Goal: Information Seeking & Learning: Learn about a topic

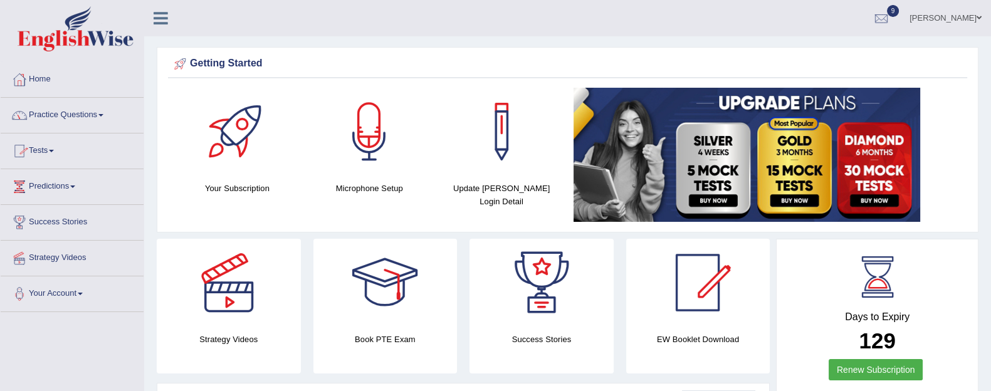
click at [75, 110] on link "Practice Questions" at bounding box center [72, 113] width 143 height 31
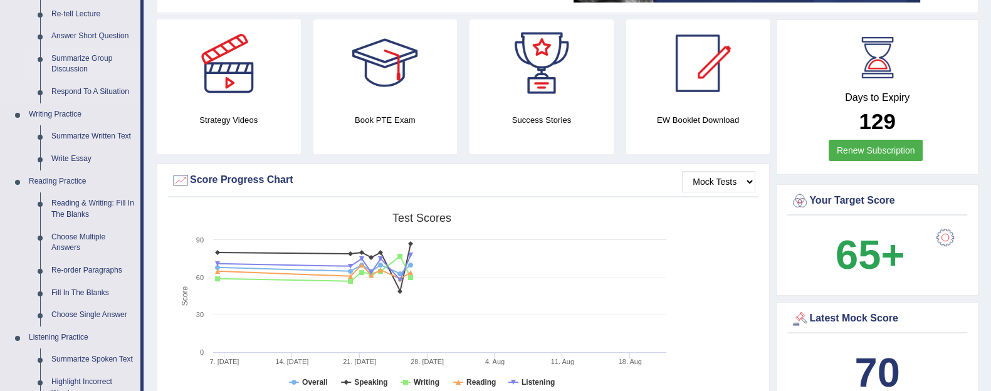
scroll to position [223, 0]
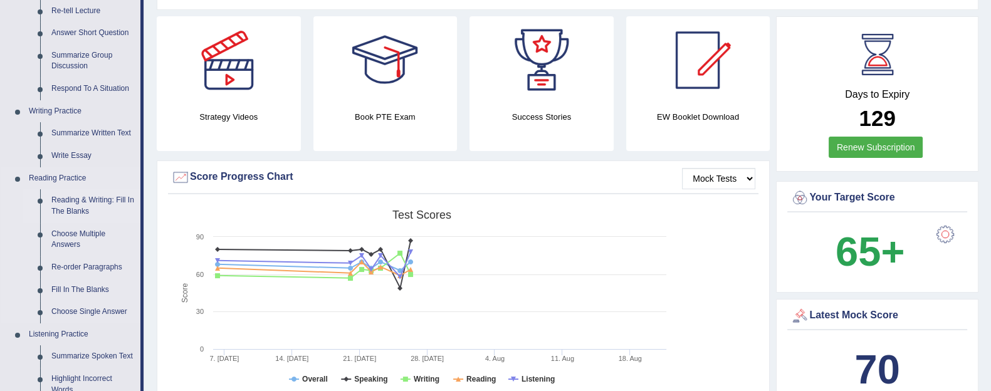
click at [75, 201] on link "Reading & Writing: Fill In The Blanks" at bounding box center [93, 205] width 95 height 33
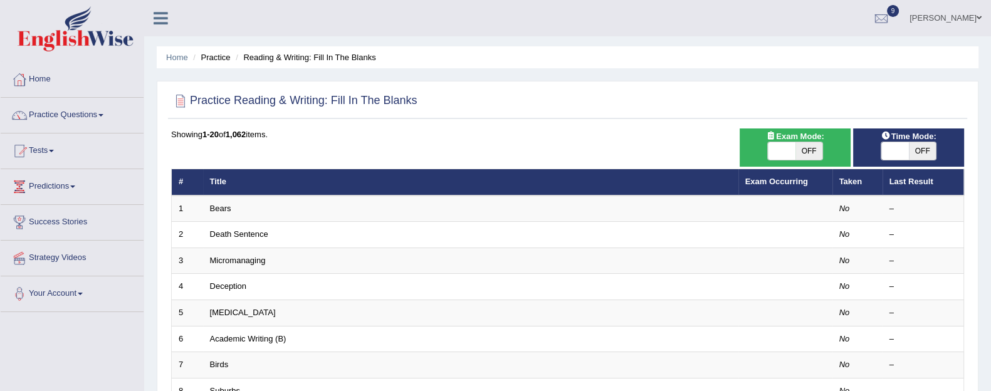
click at [810, 146] on span "OFF" at bounding box center [810, 151] width 28 height 18
checkbox input "true"
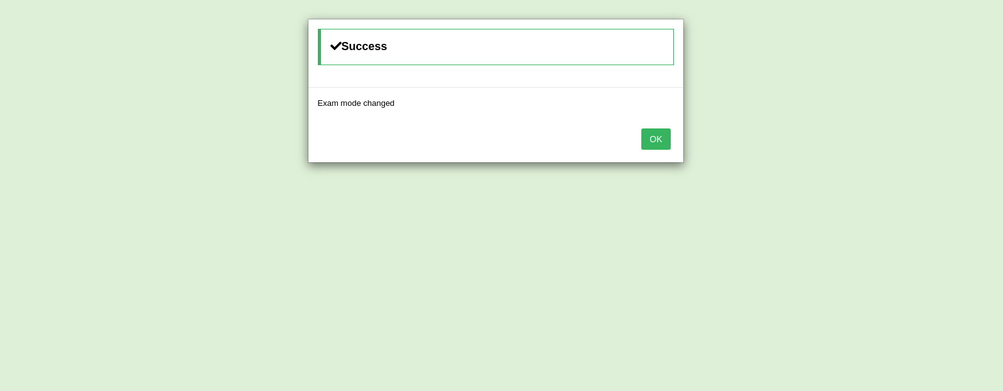
click at [660, 139] on button "OK" at bounding box center [656, 139] width 29 height 21
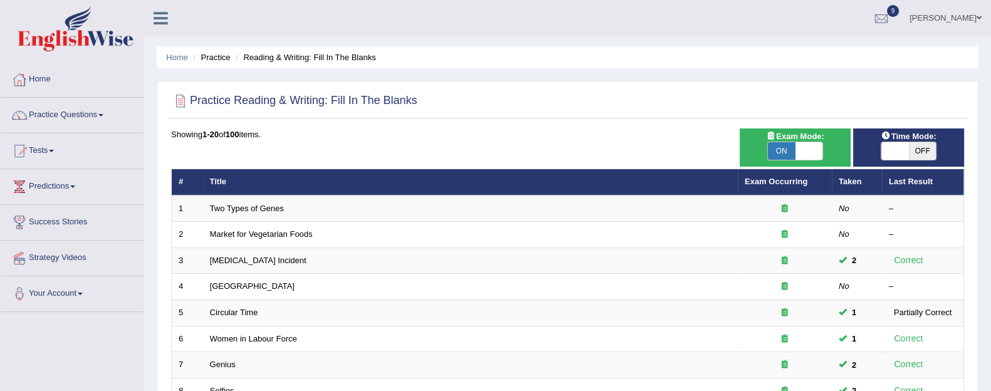
click at [916, 151] on span "OFF" at bounding box center [923, 151] width 28 height 18
checkbox input "true"
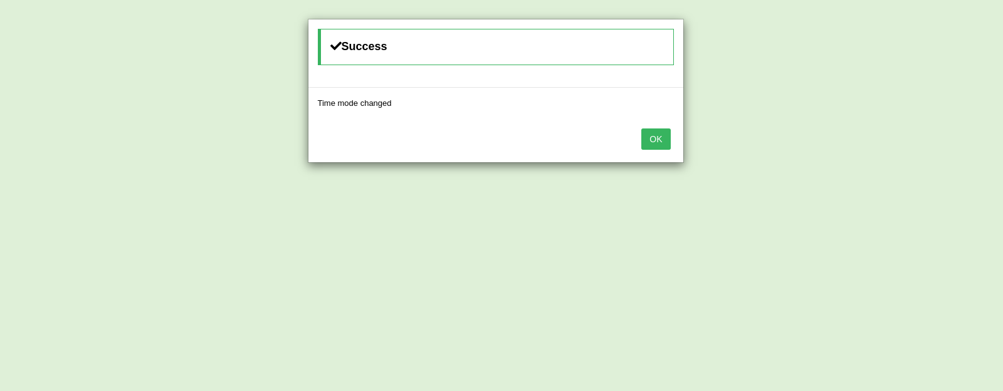
click at [650, 145] on button "OK" at bounding box center [656, 139] width 29 height 21
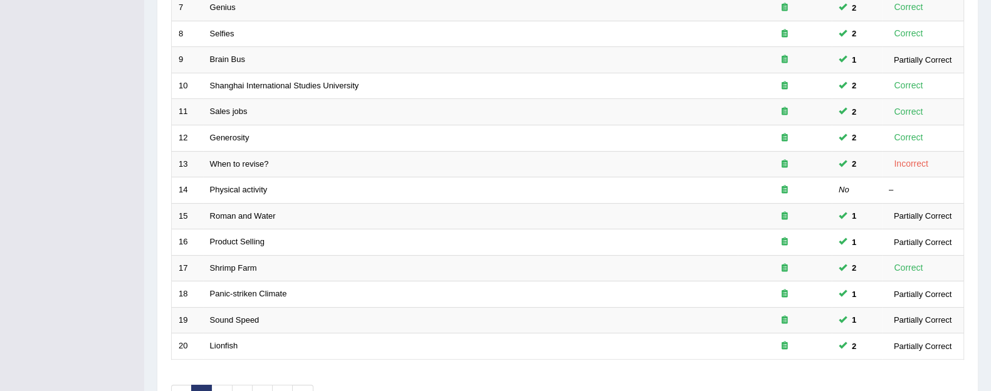
scroll to position [436, 0]
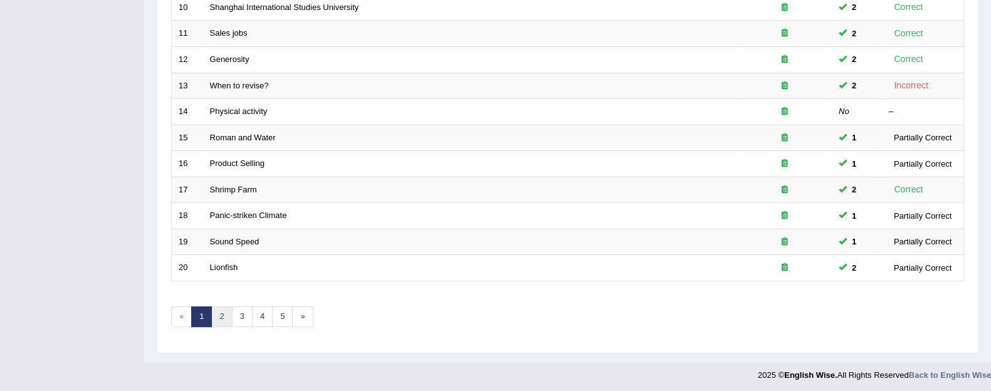
click at [219, 316] on link "2" at bounding box center [221, 317] width 21 height 21
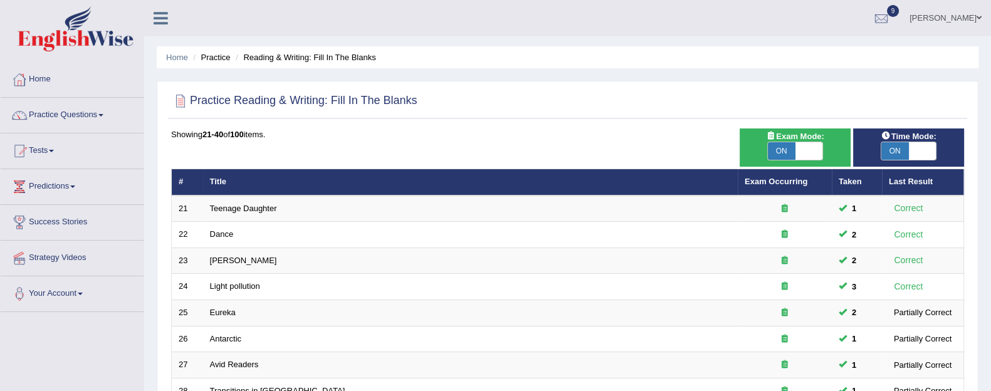
scroll to position [436, 0]
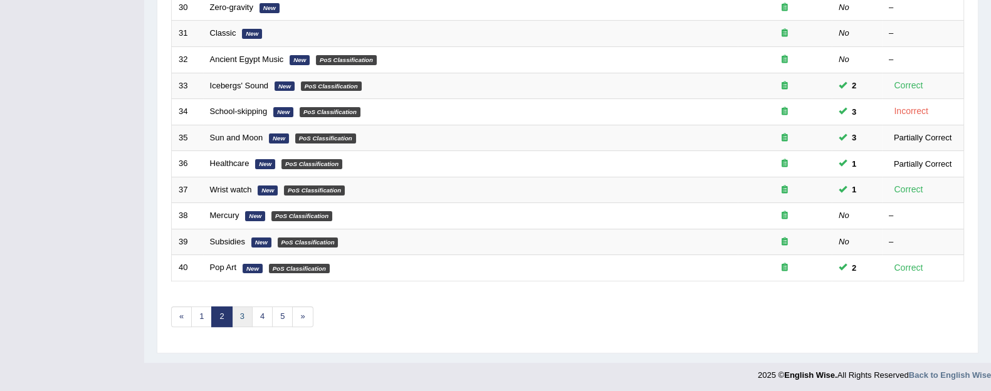
click at [245, 315] on link "3" at bounding box center [242, 317] width 21 height 21
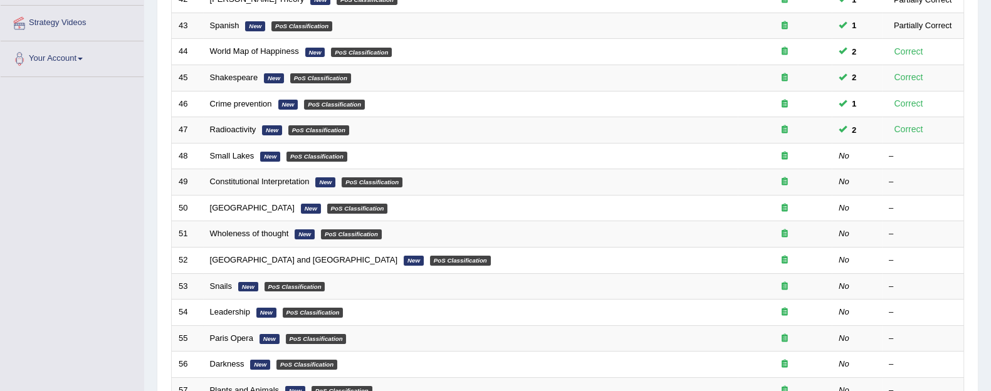
scroll to position [236, 0]
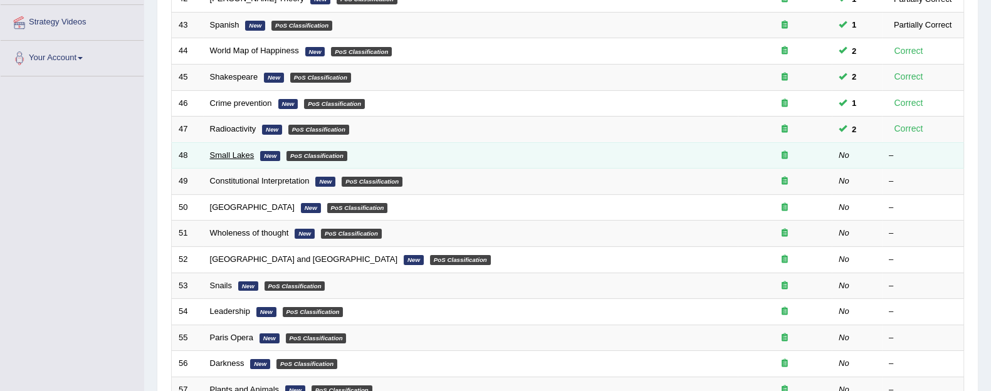
click at [235, 152] on link "Small Lakes" at bounding box center [232, 155] width 45 height 9
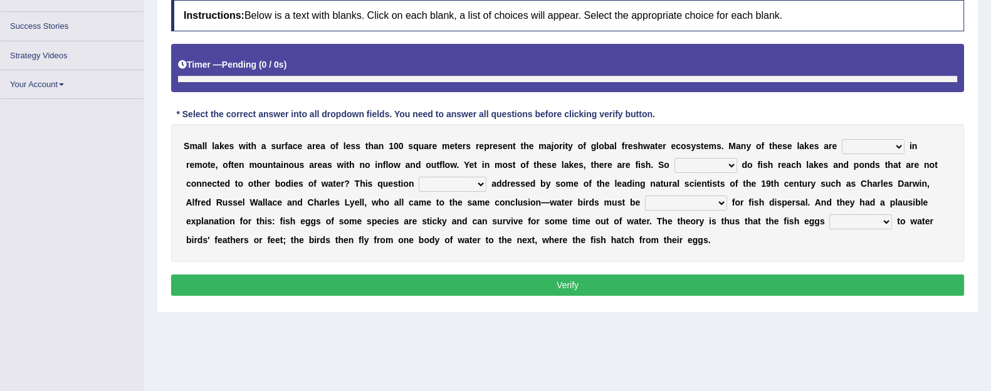
scroll to position [189, 0]
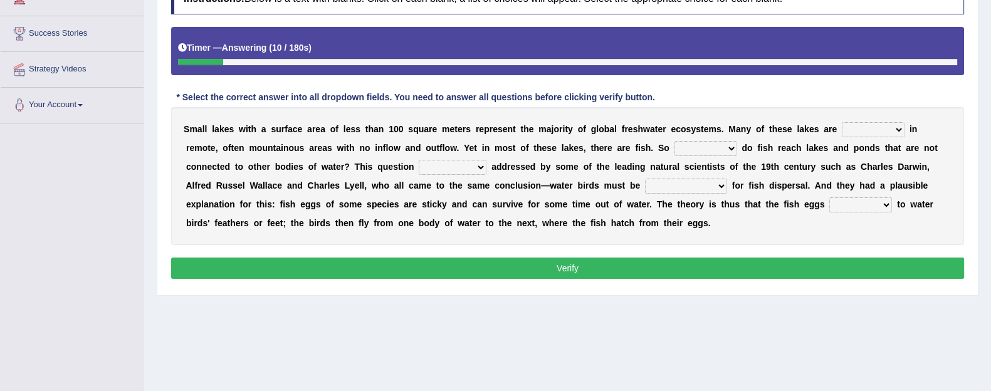
click at [865, 129] on select "depicted found forseen told" at bounding box center [873, 129] width 63 height 15
select select "found"
click at [842, 122] on select "depicted found forseen told" at bounding box center [873, 129] width 63 height 15
click at [722, 145] on select "how why whether where" at bounding box center [706, 148] width 63 height 15
select select "how"
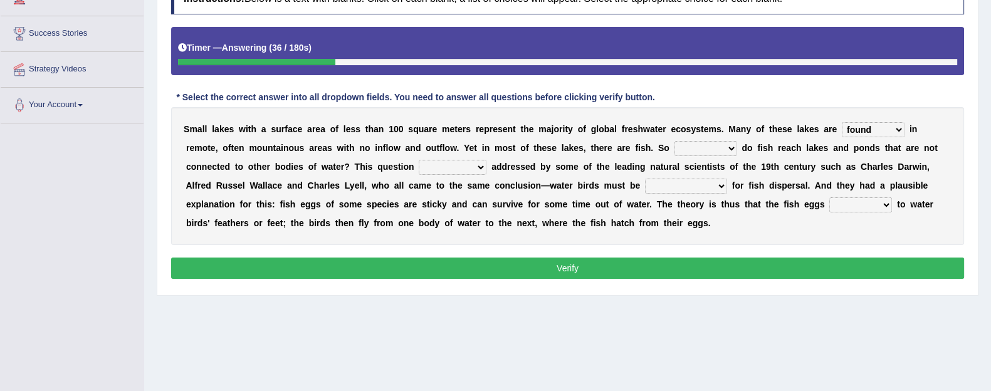
click at [675, 141] on select "how why whether where" at bounding box center [706, 148] width 63 height 15
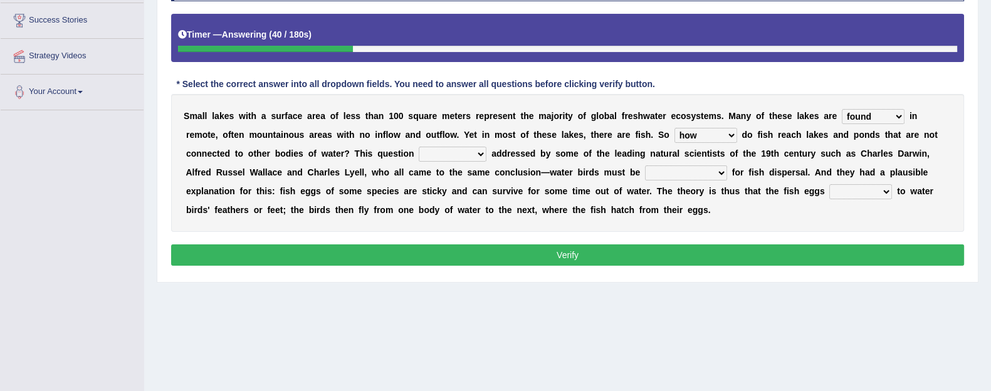
scroll to position [203, 0]
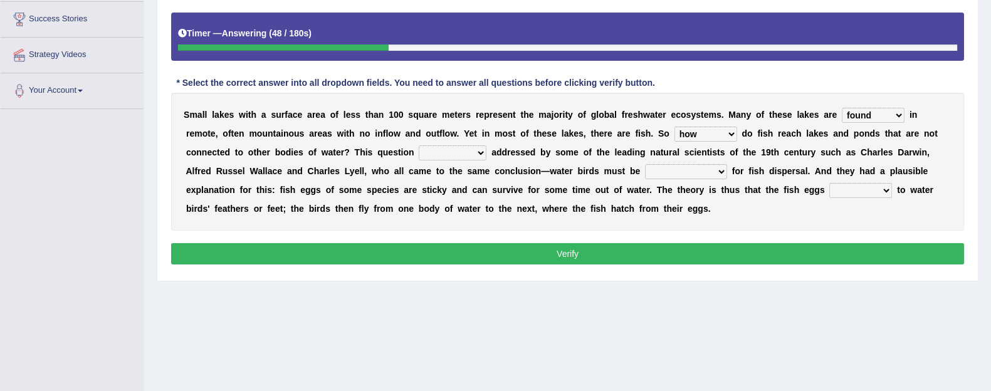
click at [447, 152] on select "has already was already was been been" at bounding box center [453, 152] width 68 height 15
click at [419, 145] on select "has already was already was been been" at bounding box center [453, 152] width 68 height 15
click at [464, 141] on div "S m a l l l a k e s w i t h a s u r f a c e a r e a o f l e s s t h a n 1 0 0 s…" at bounding box center [567, 162] width 793 height 138
click at [463, 153] on select "has already was already was been been" at bounding box center [453, 152] width 68 height 15
select select "has already"
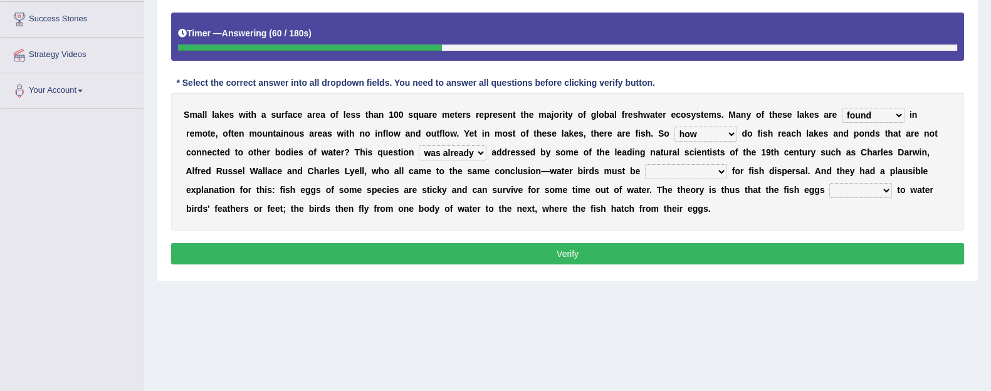
click at [419, 145] on select "has already was already was been been" at bounding box center [453, 152] width 68 height 15
click at [708, 172] on select "despicable distinguishable vulnerable responsible" at bounding box center [686, 171] width 82 height 15
select select "responsible"
click at [645, 164] on select "despicable distinguishable vulnerable responsible" at bounding box center [686, 171] width 82 height 15
click at [655, 251] on button "Verify" at bounding box center [567, 253] width 793 height 21
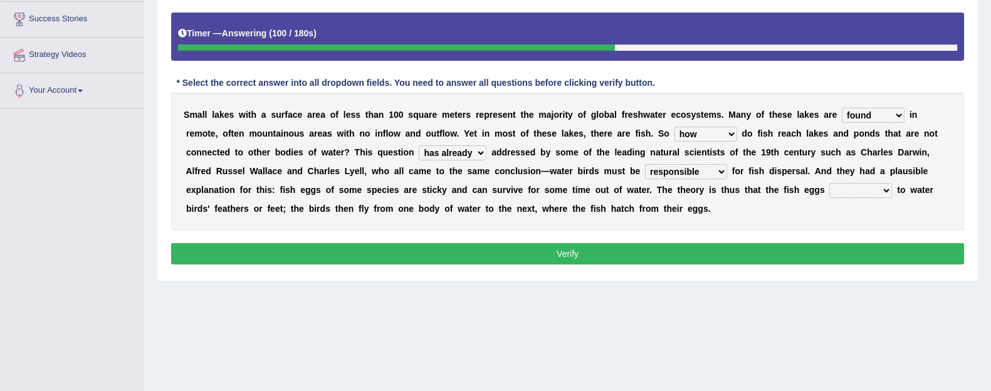
click at [875, 192] on select "stick add rise merge" at bounding box center [861, 190] width 63 height 15
select select "stick"
click at [830, 183] on select "stick add rise merge" at bounding box center [861, 190] width 63 height 15
click at [779, 258] on button "Verify" at bounding box center [567, 253] width 793 height 21
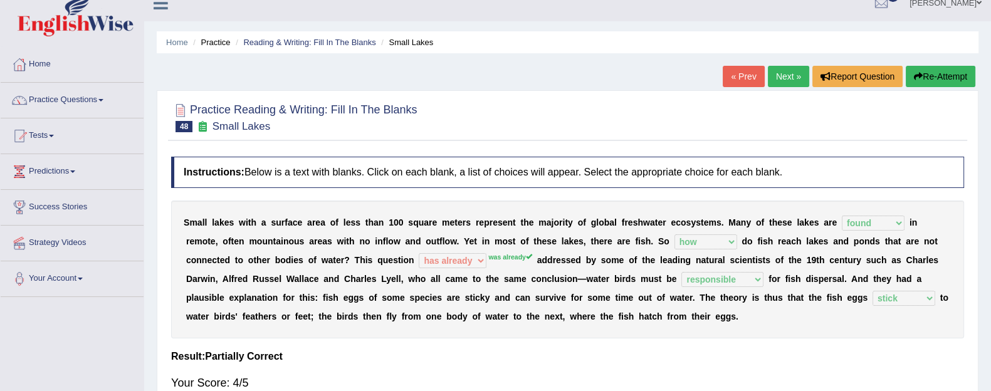
scroll to position [15, 0]
click at [789, 77] on link "Next »" at bounding box center [788, 76] width 41 height 21
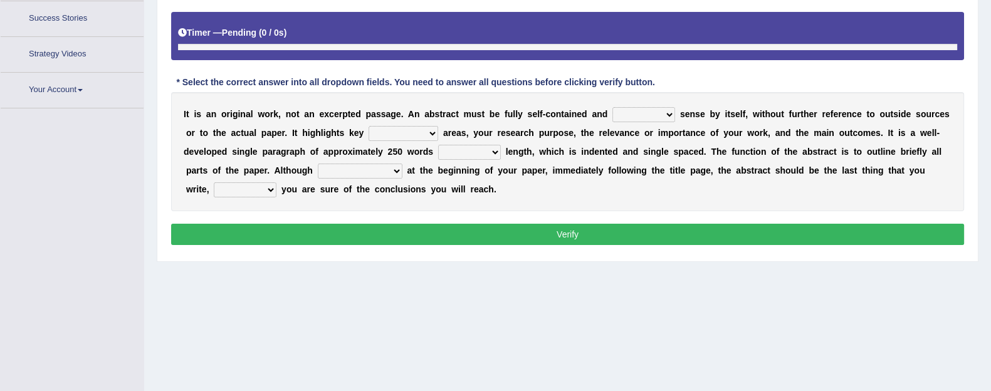
scroll to position [231, 0]
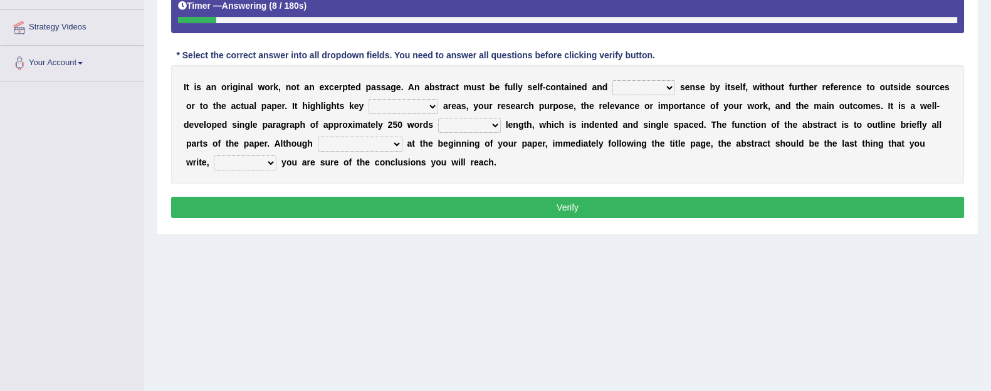
click at [643, 90] on select "get give take make" at bounding box center [644, 87] width 63 height 15
select select "make"
click at [613, 80] on select "get give take make" at bounding box center [644, 87] width 63 height 15
click at [398, 110] on select "contemplate content account comment" at bounding box center [404, 106] width 70 height 15
select select "content"
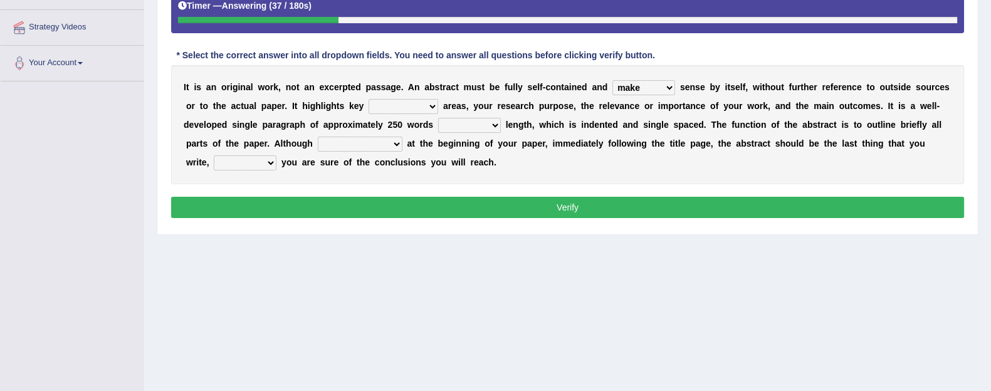
click at [369, 99] on select "contemplate content account comment" at bounding box center [404, 106] width 70 height 15
click at [465, 124] on select "from within to in" at bounding box center [469, 125] width 63 height 15
select select "in"
click at [438, 118] on select "from within to in" at bounding box center [469, 125] width 63 height 15
click at [380, 142] on select "it is placed it is transferring it started it has omitted" at bounding box center [360, 144] width 85 height 15
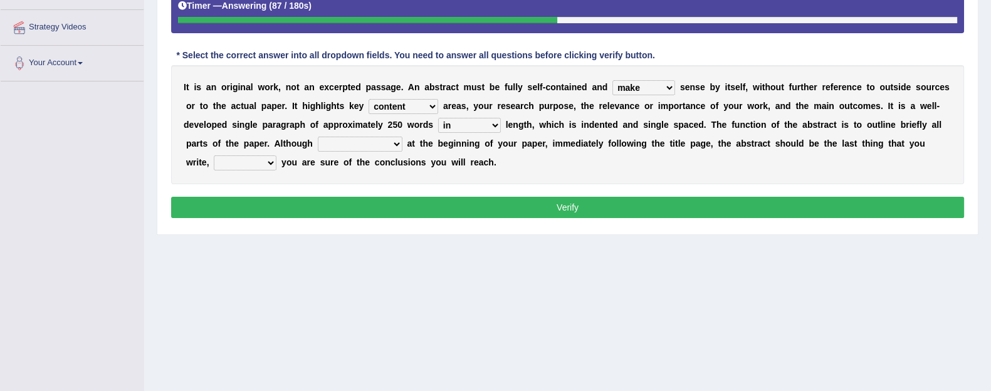
select select "it started"
click at [318, 137] on select "it is placed it is transferring it started it has omitted" at bounding box center [360, 144] width 85 height 15
click at [247, 161] on select "once then before and" at bounding box center [245, 163] width 63 height 15
select select "once"
click at [214, 156] on select "once then before and" at bounding box center [245, 163] width 63 height 15
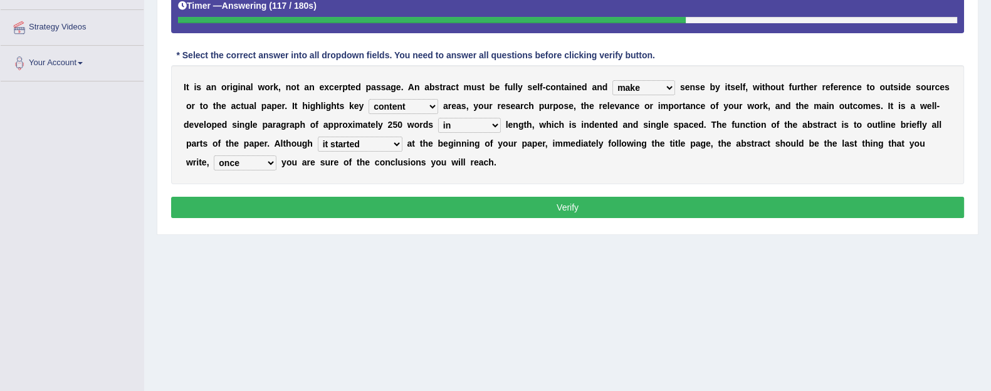
click at [253, 205] on button "Verify" at bounding box center [567, 207] width 793 height 21
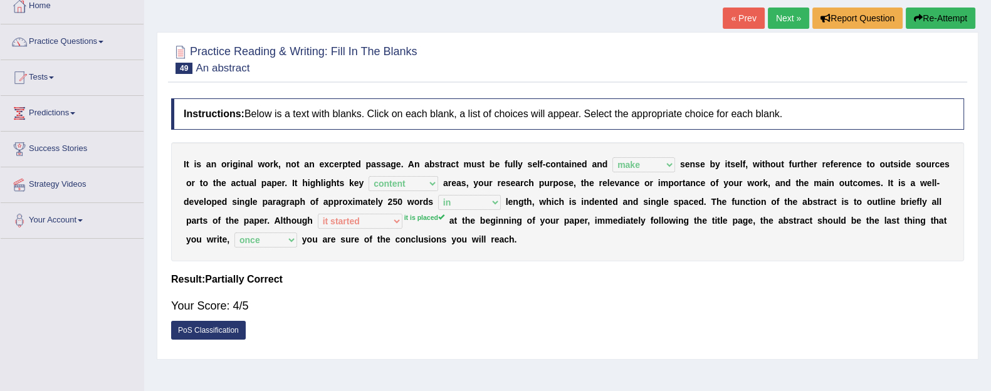
scroll to position [72, 0]
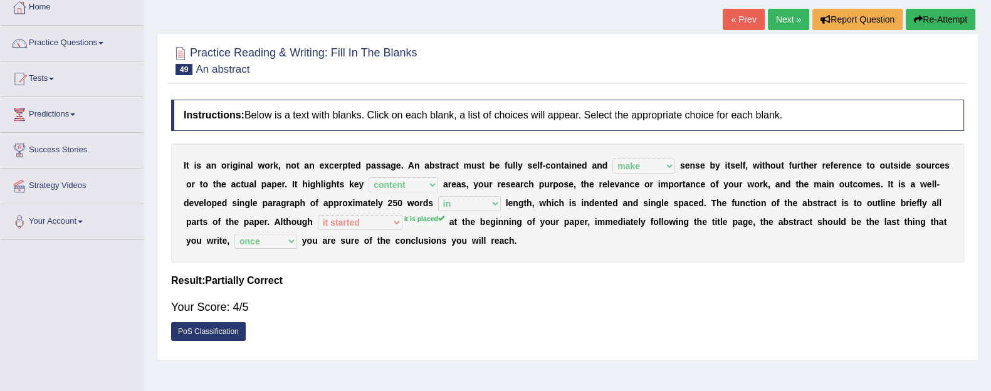
click at [769, 19] on link "Next »" at bounding box center [788, 19] width 41 height 21
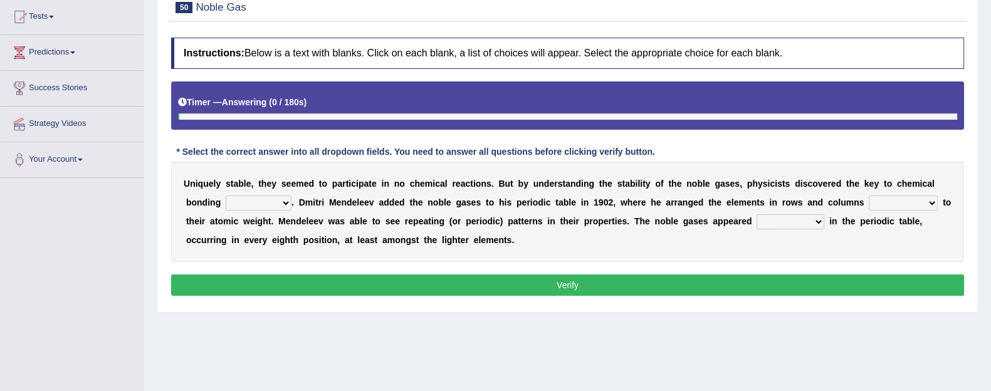
scroll to position [150, 0]
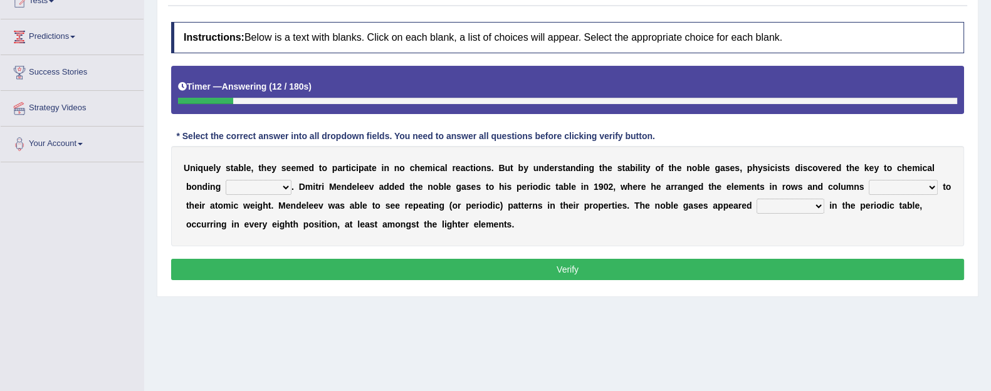
click at [260, 191] on select "himself away themselves itself" at bounding box center [259, 187] width 66 height 15
select select "itself"
click at [226, 180] on select "himself away themselves itself" at bounding box center [259, 187] width 66 height 15
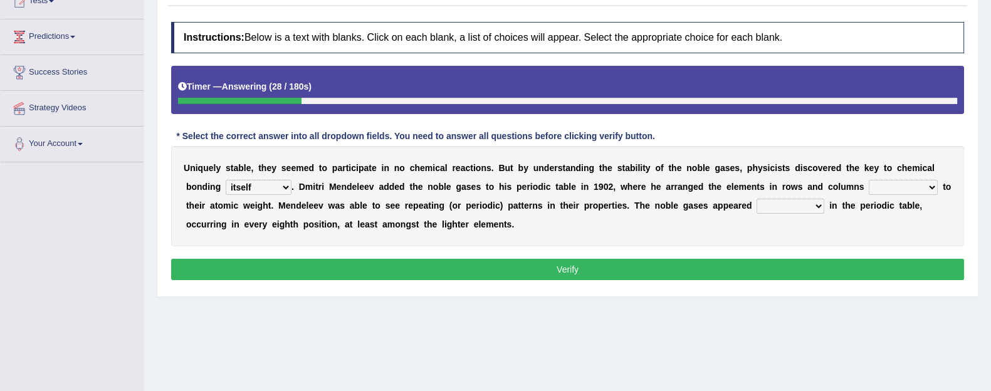
click at [892, 182] on select "contributing need bond according" at bounding box center [903, 187] width 69 height 15
select select "according"
click at [870, 180] on select "contributing need bond according" at bounding box center [903, 187] width 69 height 15
click at [758, 206] on b at bounding box center [755, 206] width 5 height 10
click at [795, 208] on select "enormously regularly abruptly vividly" at bounding box center [791, 206] width 68 height 15
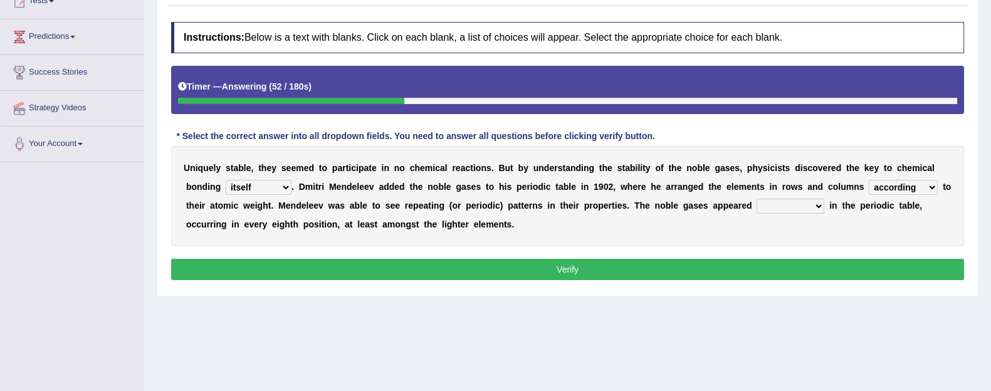
click at [795, 208] on select "enormously regularly abruptly vividly" at bounding box center [791, 206] width 68 height 15
select select "enormously"
click at [769, 199] on select "enormously regularly abruptly vividly" at bounding box center [791, 206] width 68 height 15
click at [785, 265] on button "Verify" at bounding box center [567, 269] width 793 height 21
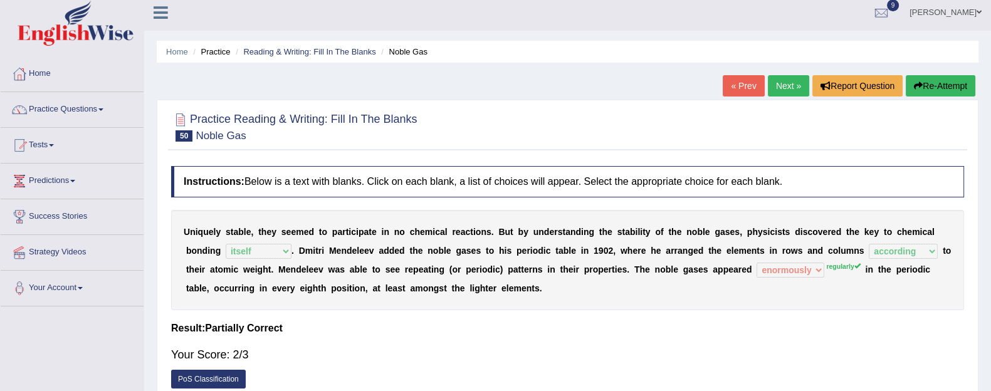
scroll to position [0, 0]
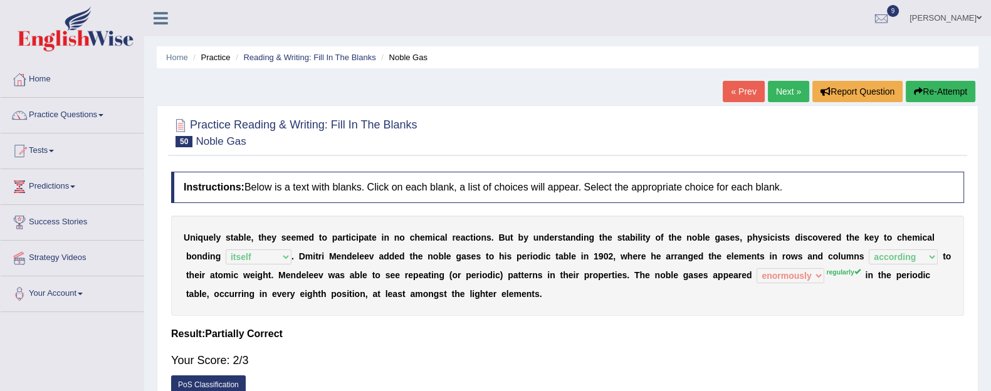
click at [785, 92] on link "Next »" at bounding box center [788, 91] width 41 height 21
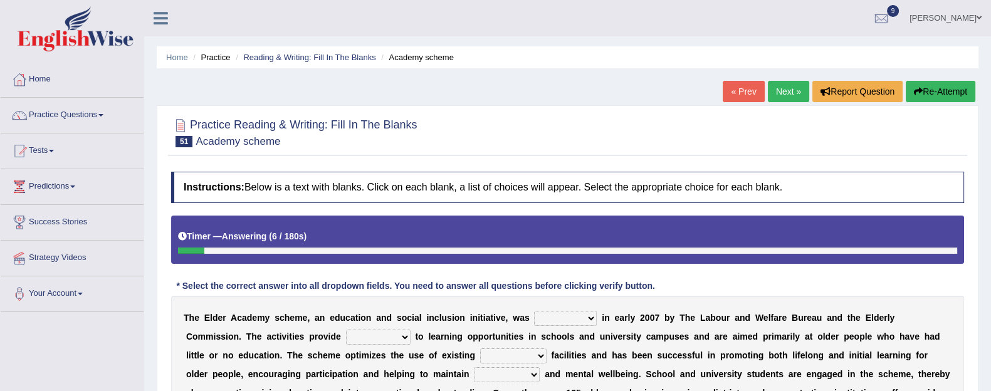
click at [937, 88] on button "Re-Attempt" at bounding box center [941, 91] width 70 height 21
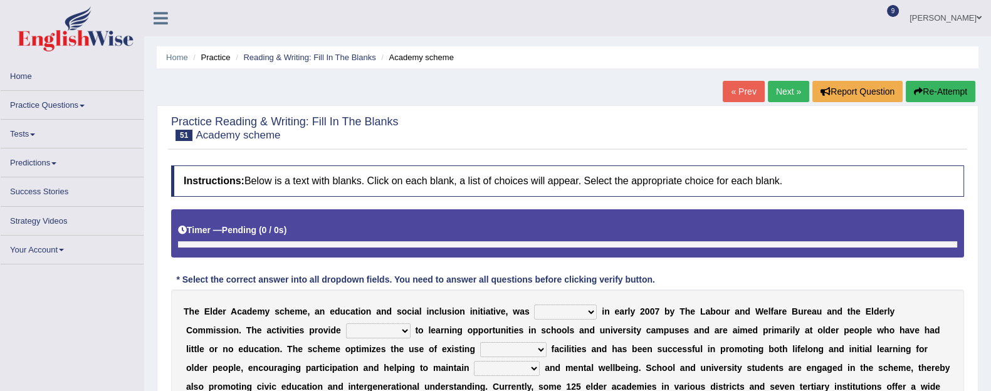
scroll to position [226, 0]
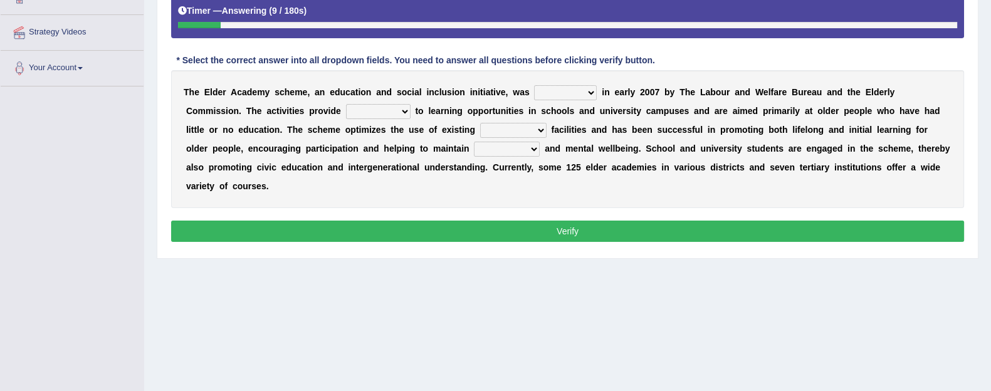
click at [564, 95] on select "proposed used launched passed" at bounding box center [565, 92] width 63 height 15
select select "proposed"
click at [534, 85] on select "proposed used launched passed" at bounding box center [565, 92] width 63 height 15
click at [364, 108] on select "rules access success permission" at bounding box center [378, 111] width 65 height 15
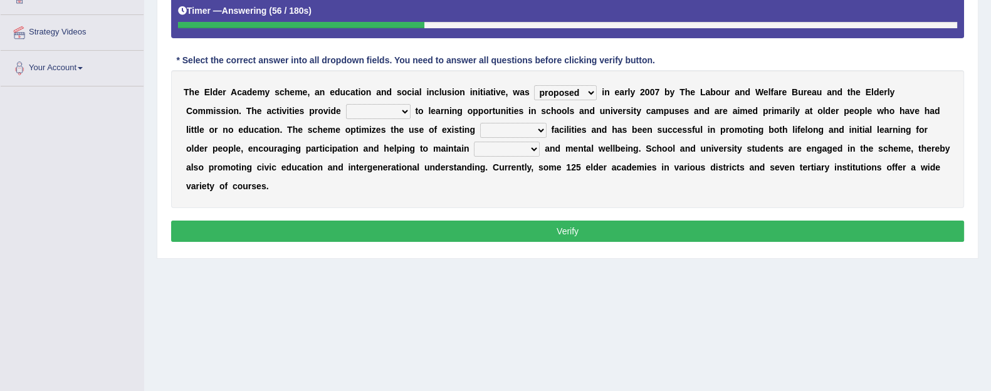
select select "permission"
click at [346, 104] on select "rules access success permission" at bounding box center [378, 111] width 65 height 15
click at [519, 126] on select "advanced savory educational education" at bounding box center [513, 130] width 66 height 15
select select "educational"
click at [480, 123] on select "advanced savory educational education" at bounding box center [513, 130] width 66 height 15
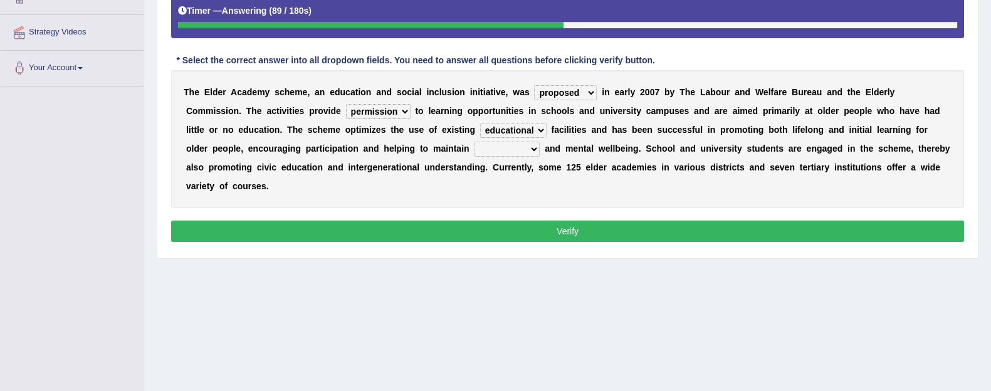
click at [487, 152] on select "physical loyal protentious legal" at bounding box center [507, 149] width 66 height 15
select select "physical"
click at [474, 142] on select "physical loyal protentious legal" at bounding box center [507, 149] width 66 height 15
click at [576, 94] on select "proposed used launched passed" at bounding box center [565, 92] width 63 height 15
drag, startPoint x: 576, startPoint y: 94, endPoint x: 564, endPoint y: 216, distance: 122.9
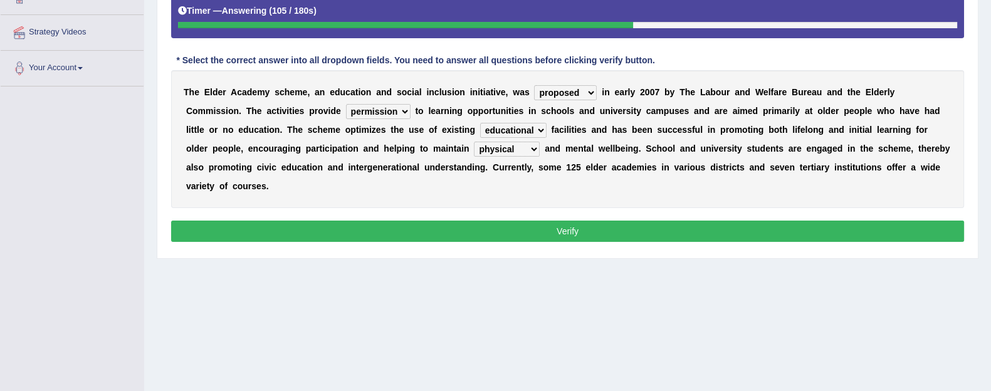
click at [564, 216] on div "Instructions: Below is a text with blanks. Click on each blank, a list of choic…" at bounding box center [568, 96] width 800 height 312
click at [564, 232] on button "Verify" at bounding box center [567, 231] width 793 height 21
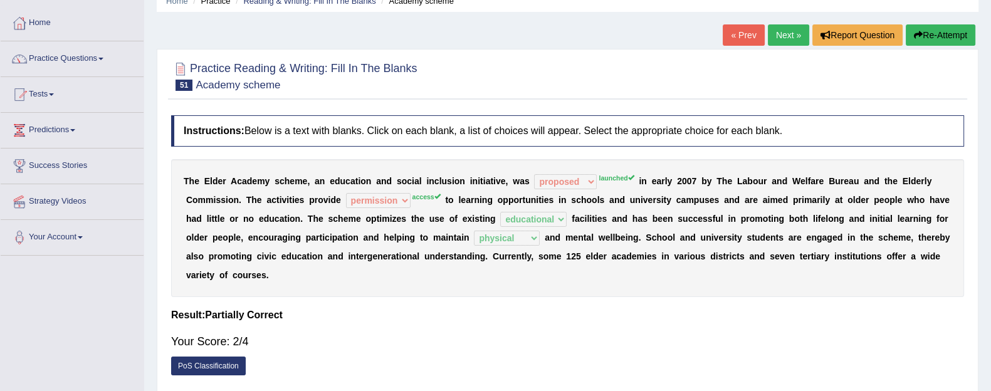
scroll to position [57, 0]
click at [935, 36] on button "Re-Attempt" at bounding box center [941, 34] width 70 height 21
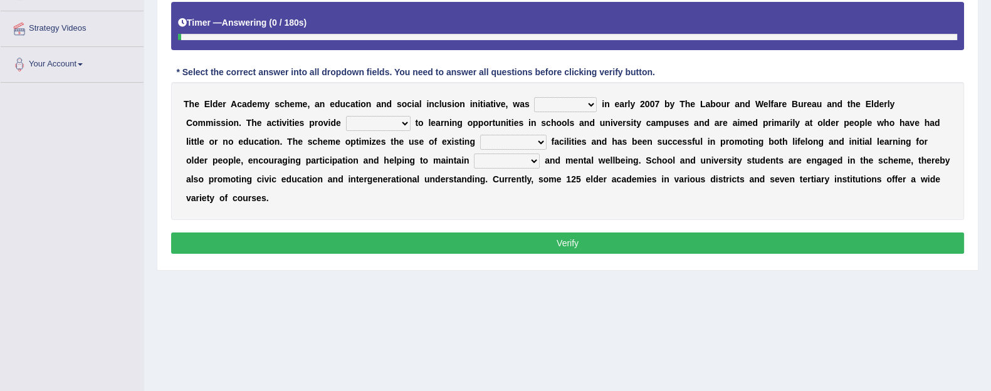
scroll to position [231, 0]
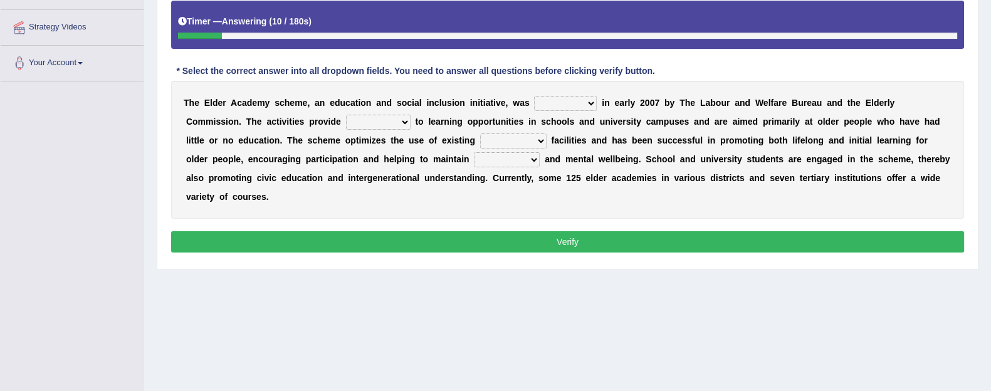
click at [565, 102] on select "proposed used launched passed" at bounding box center [565, 103] width 63 height 15
select select "launched"
click at [534, 96] on select "proposed used launched passed" at bounding box center [565, 103] width 63 height 15
click at [371, 117] on select "rules access success permission" at bounding box center [378, 122] width 65 height 15
select select "access"
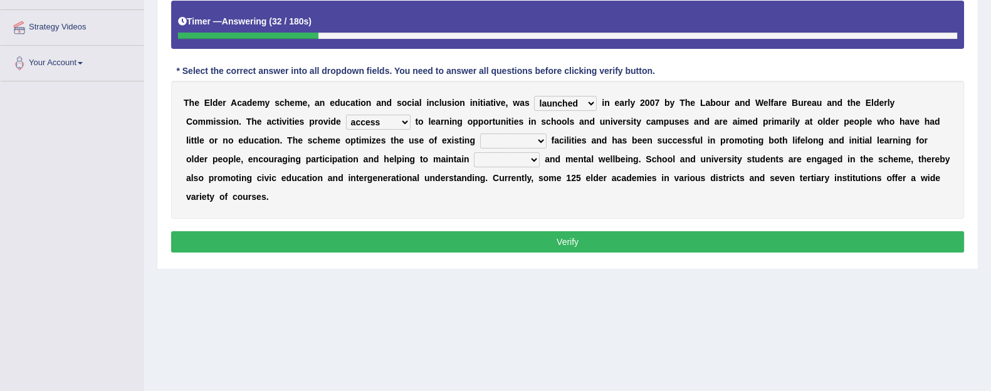
click at [346, 115] on select "rules access success permission" at bounding box center [378, 122] width 65 height 15
click at [495, 144] on select "advanced savory educational education" at bounding box center [513, 141] width 66 height 15
select select "educational"
click at [480, 134] on select "advanced savory educational education" at bounding box center [513, 141] width 66 height 15
click at [505, 161] on select "physical loyal protentious legal" at bounding box center [507, 159] width 66 height 15
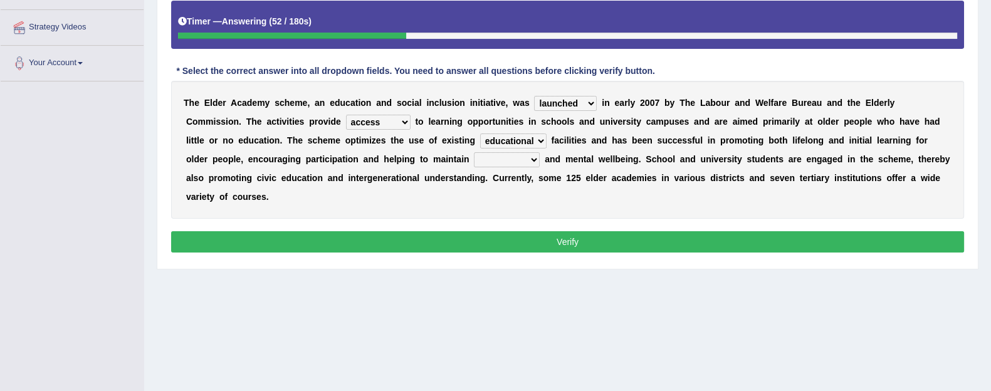
select select "physical"
click at [474, 152] on select "physical loyal protentious legal" at bounding box center [507, 159] width 66 height 15
click at [507, 240] on button "Verify" at bounding box center [567, 241] width 793 height 21
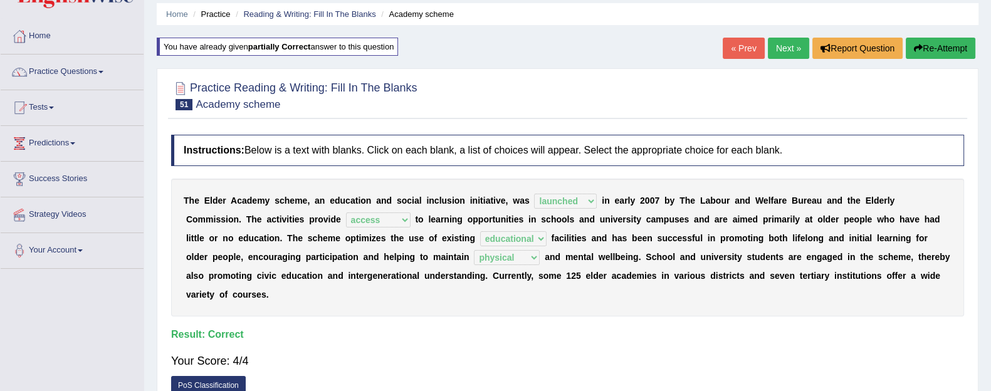
scroll to position [41, 0]
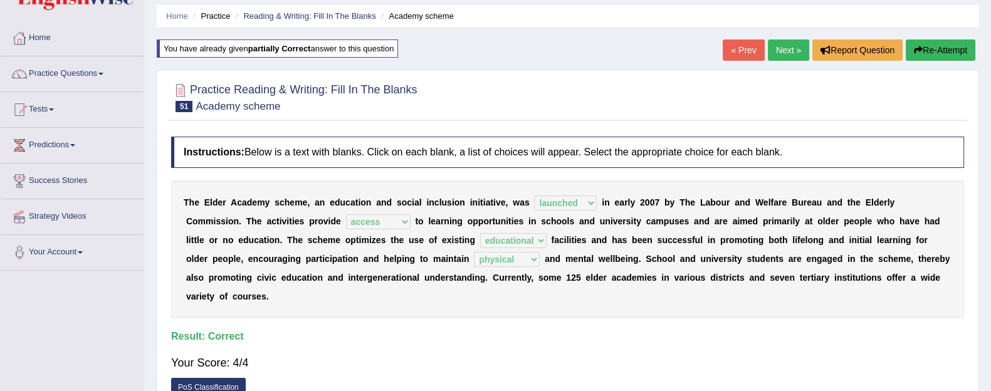
click at [784, 51] on link "Next »" at bounding box center [788, 50] width 41 height 21
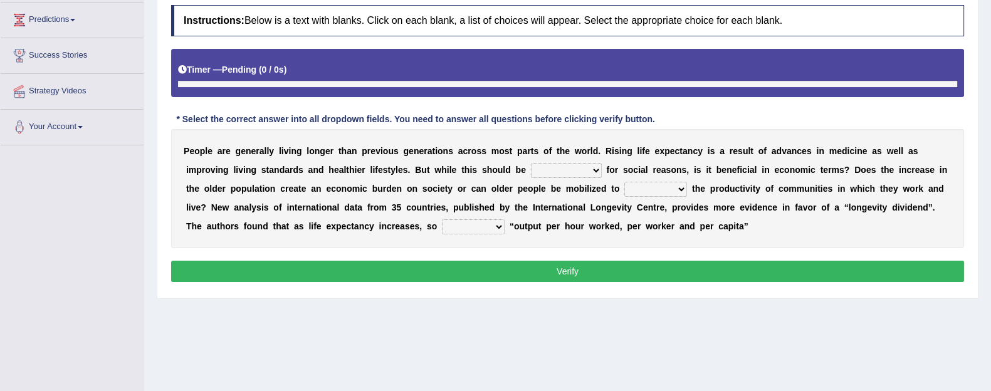
scroll to position [188, 0]
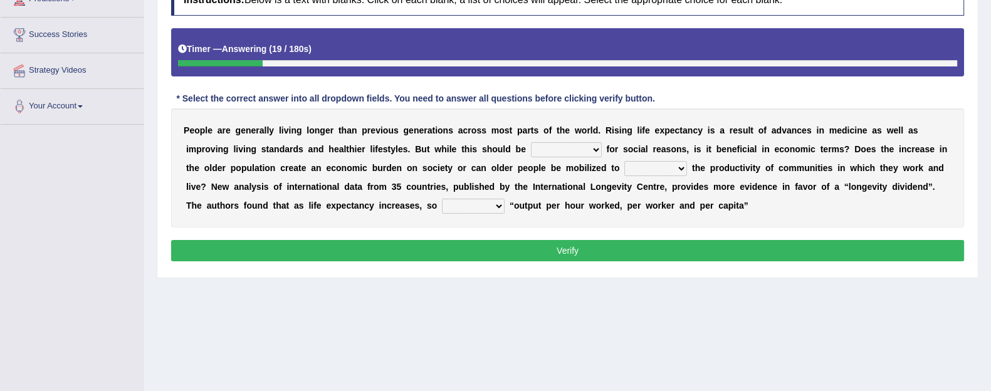
click at [564, 146] on select "coordinating celebrating celebrated celebrates" at bounding box center [566, 149] width 71 height 15
select select "celebrated"
click at [531, 142] on select "coordinating celebrating celebrated celebrates" at bounding box center [566, 149] width 71 height 15
click at [639, 169] on select "enhanced enhance enhancing encounter" at bounding box center [656, 168] width 63 height 15
select select "enhanced"
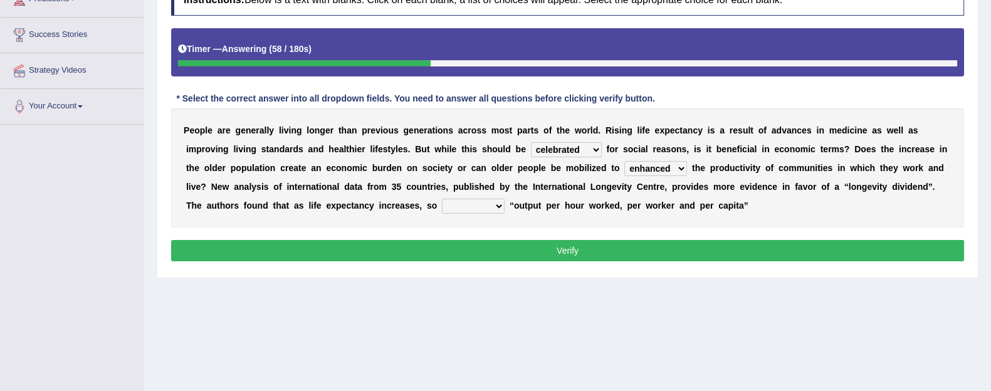
click at [625, 161] on select "enhanced enhance enhancing encounter" at bounding box center [656, 168] width 63 height 15
click at [466, 208] on select "did does doing do" at bounding box center [473, 206] width 63 height 15
select select "does"
click at [442, 199] on select "did does doing do" at bounding box center [473, 206] width 63 height 15
click at [461, 243] on button "Verify" at bounding box center [567, 250] width 793 height 21
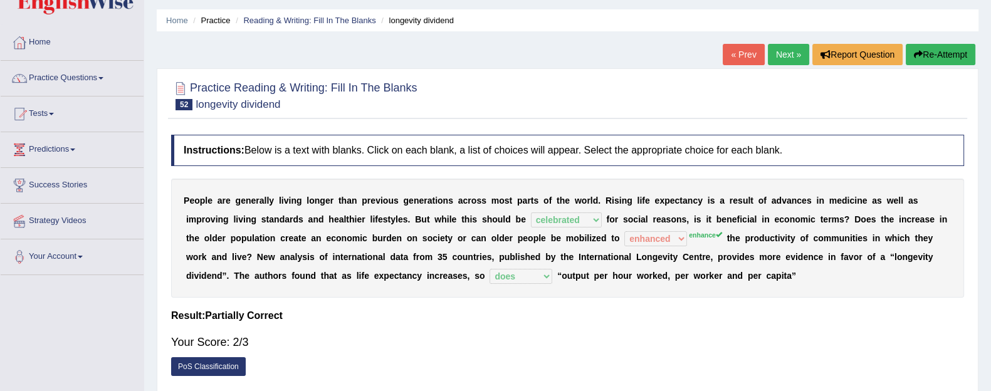
scroll to position [18, 0]
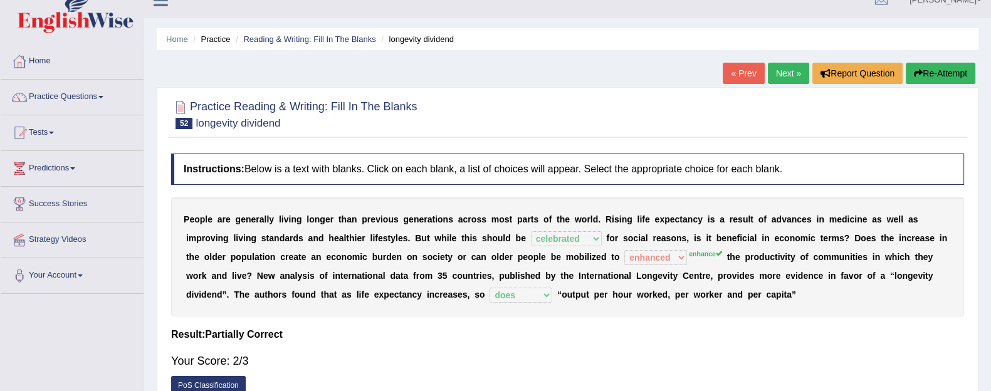
click at [777, 74] on link "Next »" at bounding box center [788, 73] width 41 height 21
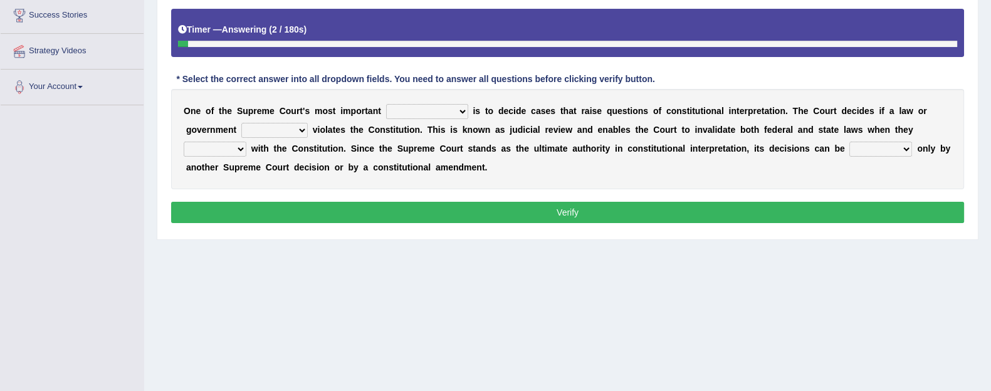
scroll to position [194, 0]
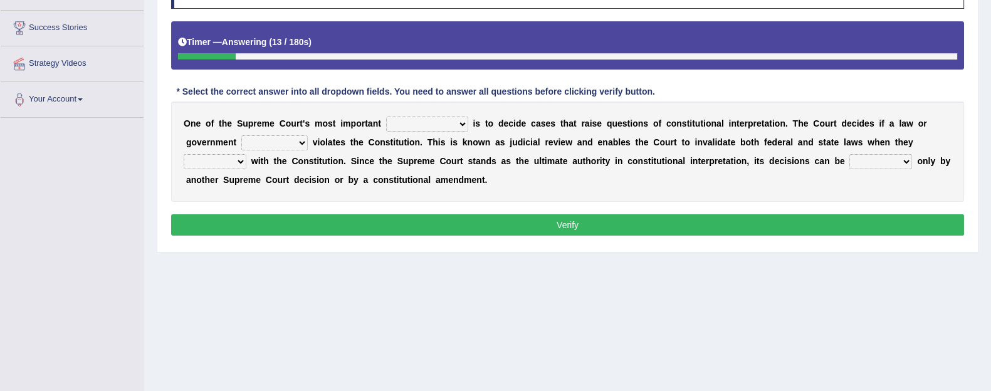
click at [427, 124] on select "legislation purviews permissions responsibilities" at bounding box center [427, 124] width 82 height 15
select select "legislation"
click at [386, 117] on select "legislation purviews permissions responsibilities" at bounding box center [427, 124] width 82 height 15
click at [265, 140] on select "auction action approach speculation" at bounding box center [274, 142] width 66 height 15
select select "action"
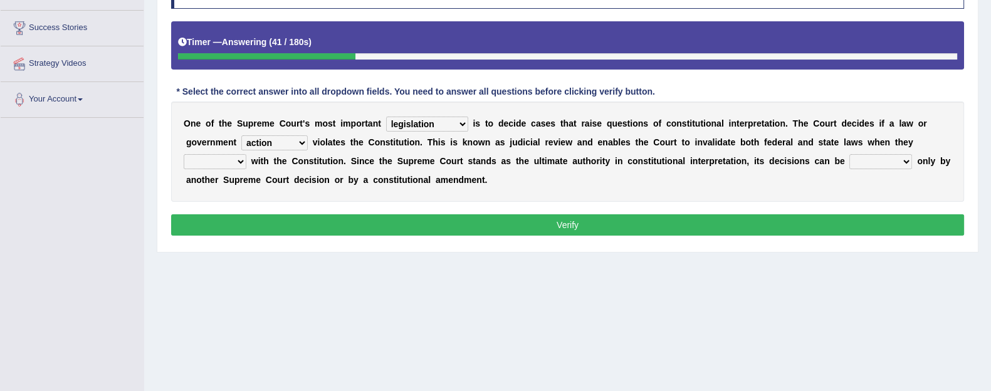
click at [241, 135] on select "auction action approach speculation" at bounding box center [274, 142] width 66 height 15
click at [215, 161] on select "tally conflict accord overlap" at bounding box center [215, 161] width 63 height 15
select select "conflict"
click at [184, 154] on select "tally conflict accord overlap" at bounding box center [215, 161] width 63 height 15
click at [884, 159] on select "charged changed followed altered" at bounding box center [881, 161] width 63 height 15
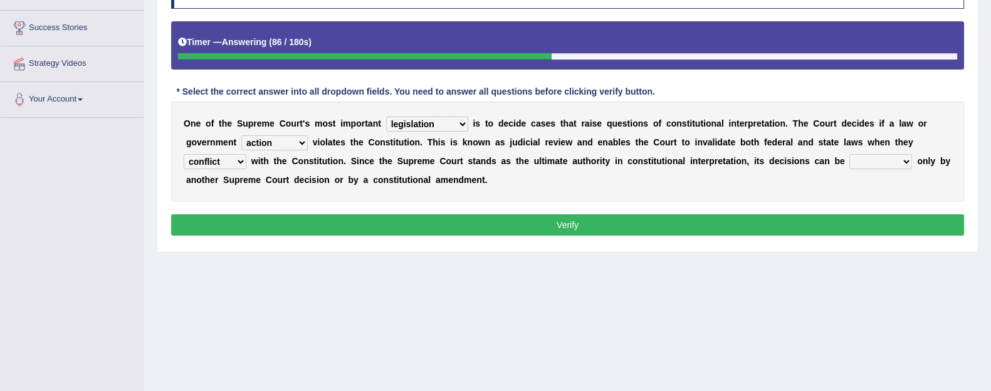
select select "changed"
click at [850, 154] on select "charged changed followed altered" at bounding box center [881, 161] width 63 height 15
click at [843, 227] on button "Verify" at bounding box center [567, 224] width 793 height 21
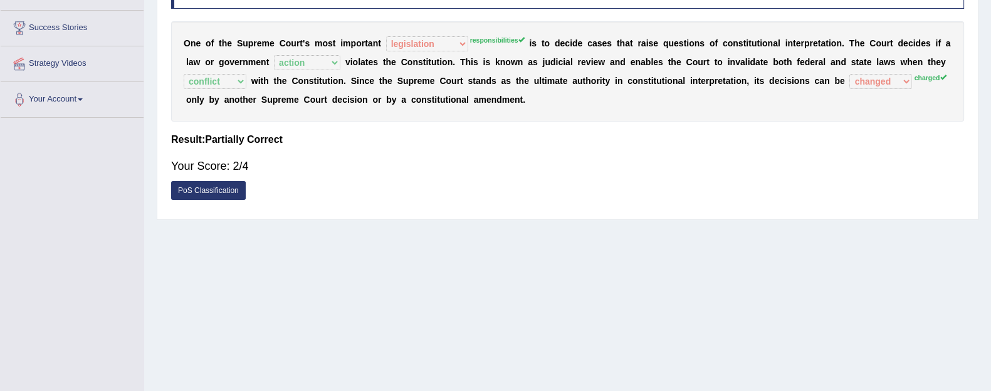
click at [843, 227] on div "Home Practice Reading & Writing: Fill In The Blanks Constitutional Interpretati…" at bounding box center [567, 119] width 847 height 627
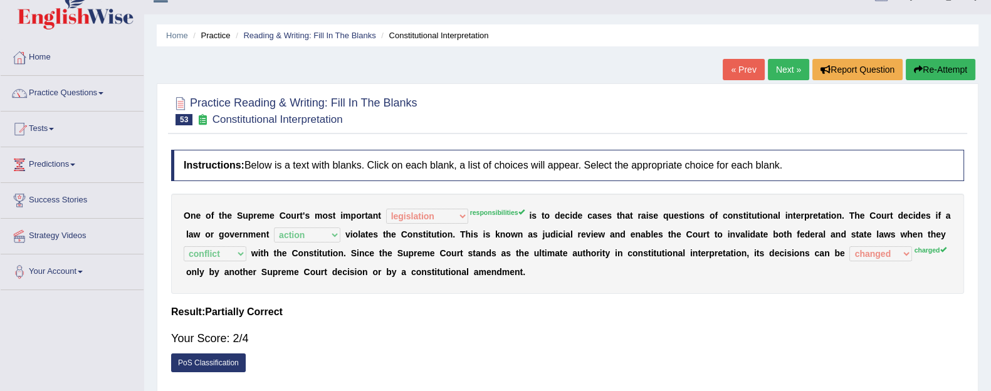
scroll to position [21, 0]
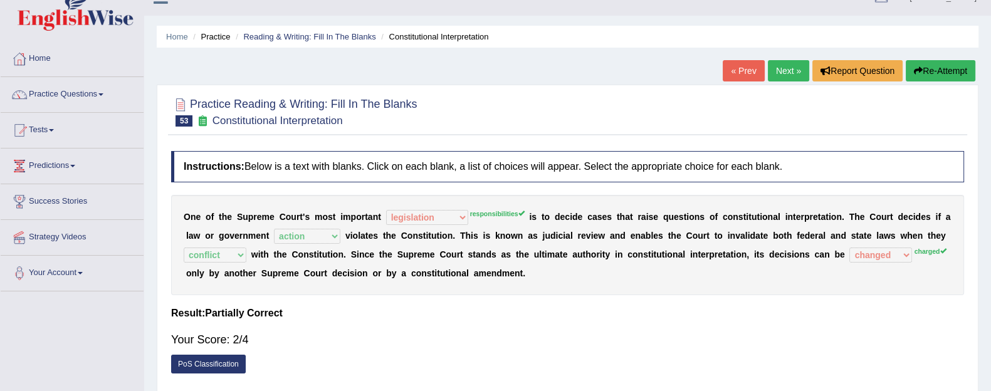
click at [938, 71] on button "Re-Attempt" at bounding box center [941, 70] width 70 height 21
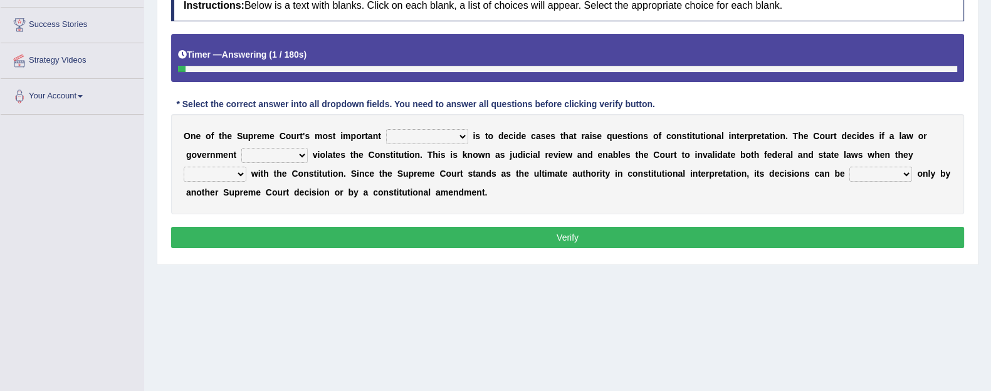
scroll to position [201, 0]
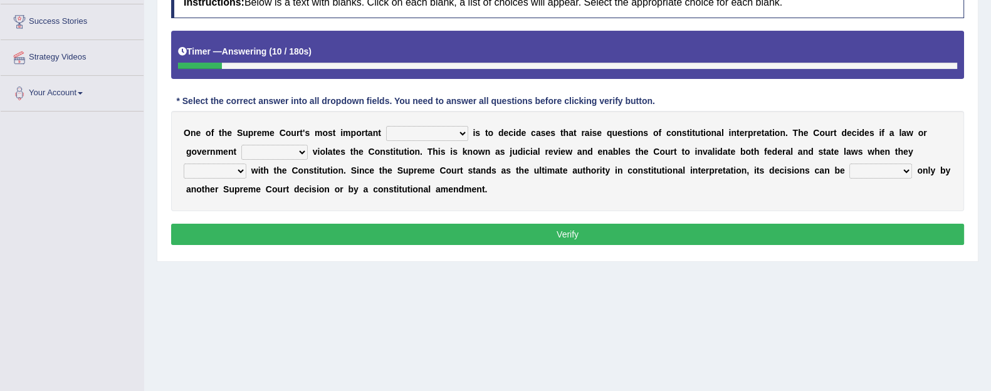
click at [415, 132] on select "legislation purviews permissions responsibilities" at bounding box center [427, 133] width 82 height 15
select select "responsibilities"
click at [386, 126] on select "legislation purviews permissions responsibilities" at bounding box center [427, 133] width 82 height 15
click at [272, 149] on select "auction action approach speculation" at bounding box center [274, 152] width 66 height 15
select select "action"
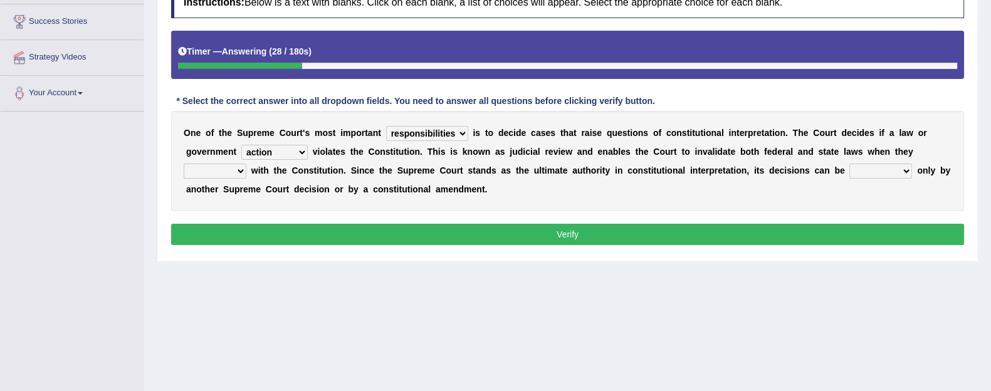
click at [241, 145] on select "auction action approach speculation" at bounding box center [274, 152] width 66 height 15
click at [204, 180] on div "O n e o f t h e S u p r e m e C o u r t ' s m o s t i m p o r t a n t legislati…" at bounding box center [567, 161] width 793 height 100
click at [212, 172] on select "tally conflict accord overlap" at bounding box center [215, 171] width 63 height 15
select select "conflict"
click at [184, 164] on select "tally conflict accord overlap" at bounding box center [215, 171] width 63 height 15
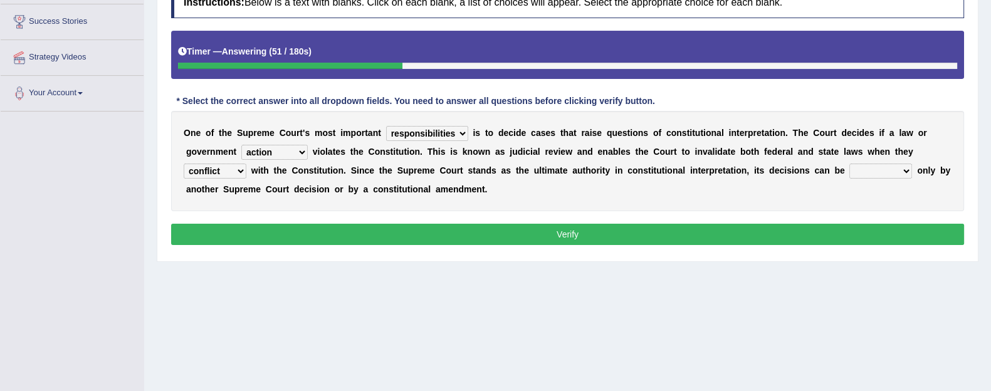
click at [860, 166] on select "charged changed followed altered" at bounding box center [881, 171] width 63 height 15
select select "charged"
click at [850, 164] on select "charged changed followed altered" at bounding box center [881, 171] width 63 height 15
click at [771, 237] on button "Verify" at bounding box center [567, 234] width 793 height 21
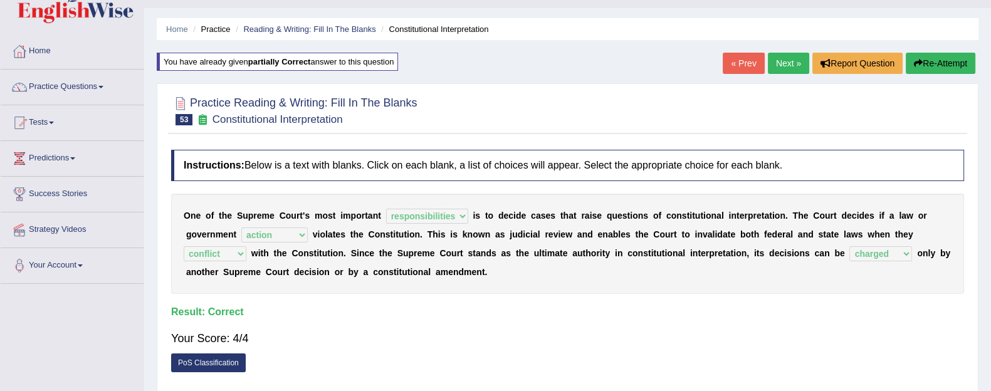
scroll to position [29, 0]
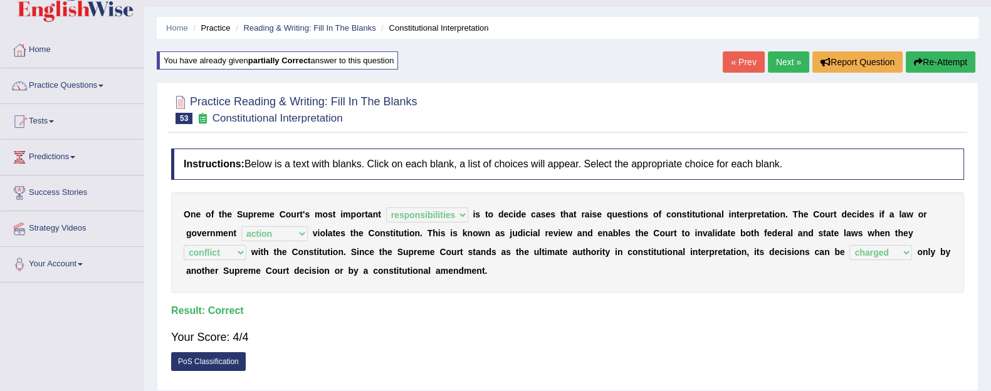
click at [783, 59] on link "Next »" at bounding box center [788, 61] width 41 height 21
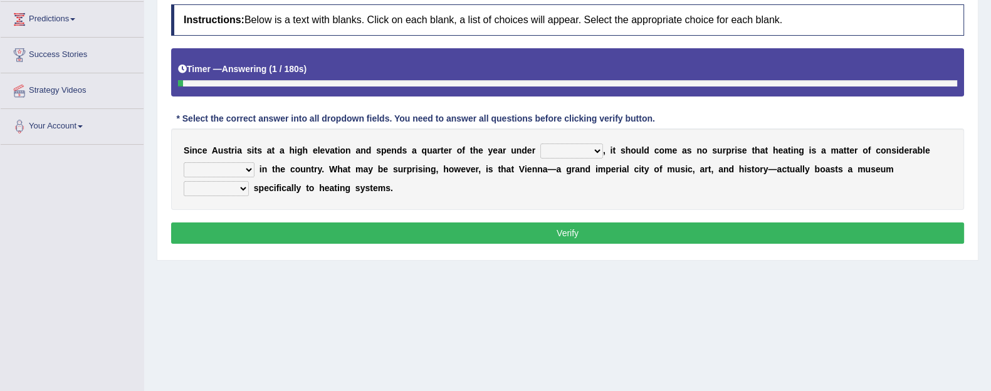
scroll to position [169, 0]
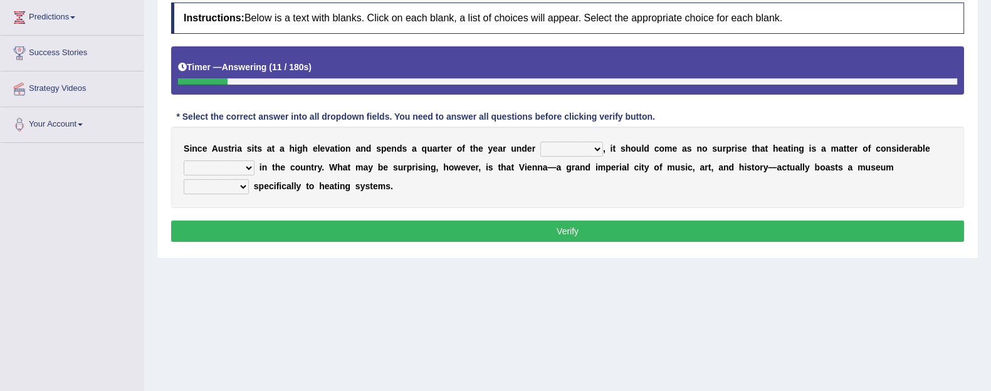
click at [577, 151] on select "rain wind typhoon snow" at bounding box center [572, 149] width 63 height 15
click at [230, 170] on select "leakage importance memory convenience" at bounding box center [219, 168] width 71 height 15
select select "leakage"
click at [184, 161] on select "leakage importance memory convenience" at bounding box center [219, 168] width 71 height 15
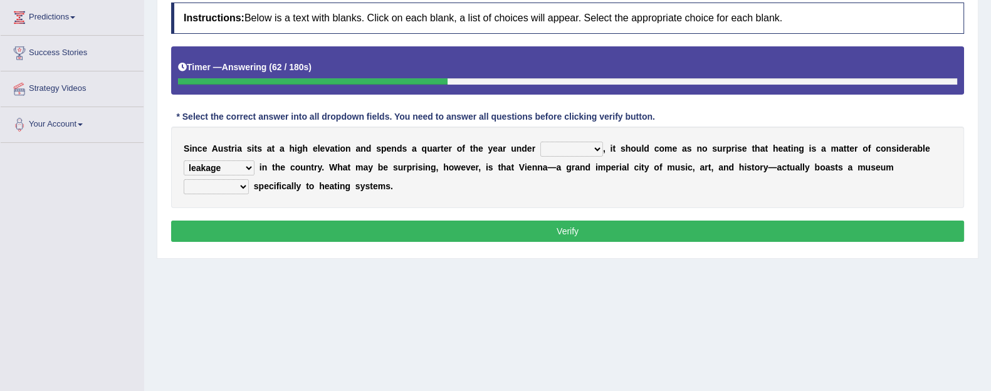
click at [201, 193] on select "repellent dictated dedicated determined" at bounding box center [216, 186] width 65 height 15
select select "dedicated"
click at [184, 179] on select "repellent dictated dedicated determined" at bounding box center [216, 186] width 65 height 15
click at [568, 147] on select "rain wind typhoon snow" at bounding box center [572, 149] width 63 height 15
select select "typhoon"
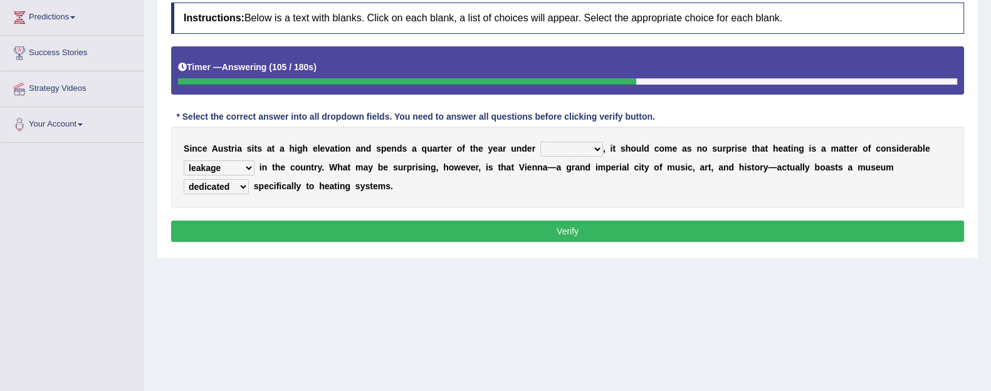
click at [541, 142] on select "rain wind typhoon snow" at bounding box center [572, 149] width 63 height 15
click at [558, 224] on button "Verify" at bounding box center [567, 231] width 793 height 21
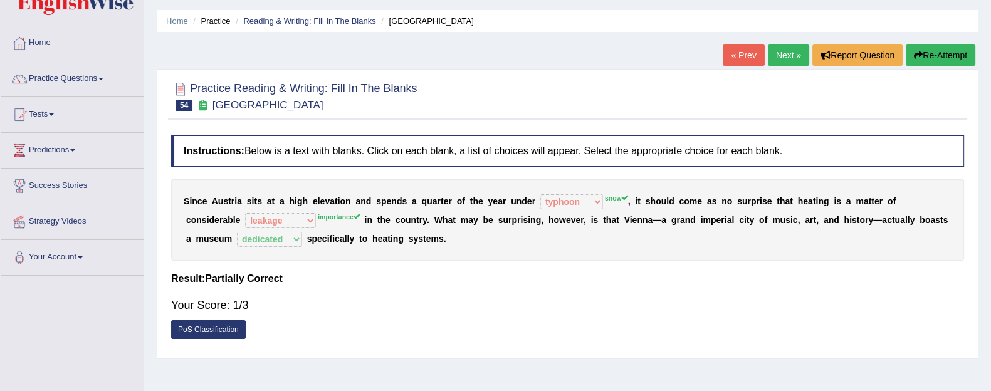
scroll to position [0, 0]
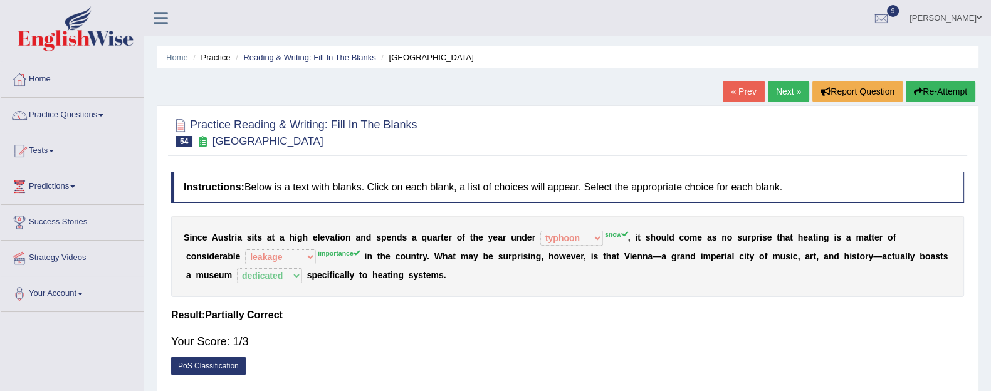
click at [786, 87] on link "Next »" at bounding box center [788, 91] width 41 height 21
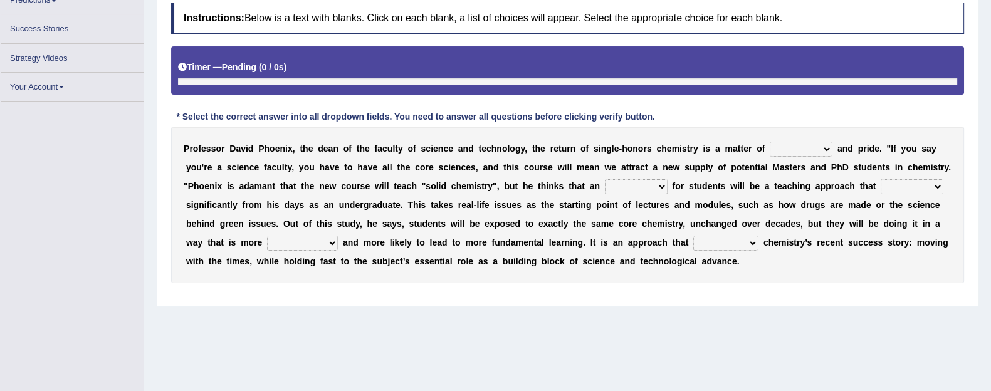
scroll to position [186, 0]
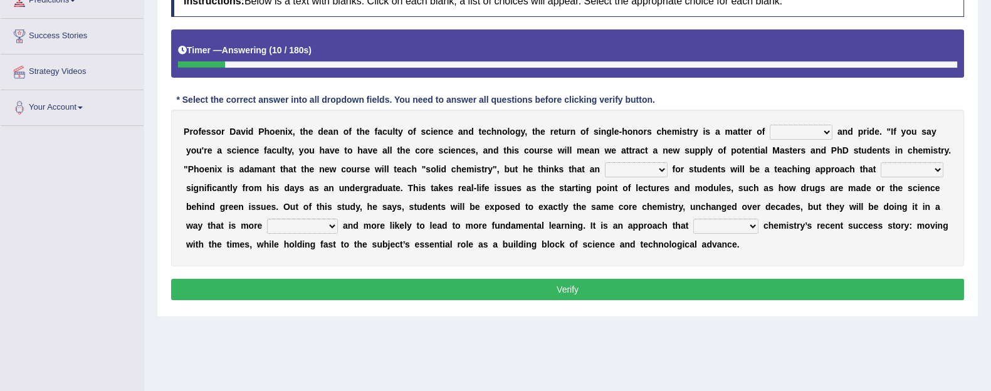
click at [797, 130] on select "credibility ability sensibility member" at bounding box center [801, 132] width 63 height 15
click at [788, 247] on div "P r o f e s s o r D a v i d P h o e n i x , t h e [PERSON_NAME] o f t h e f a c…" at bounding box center [567, 188] width 793 height 157
click at [614, 168] on select "attention attribute attraction attendant" at bounding box center [636, 169] width 63 height 15
select select "attraction"
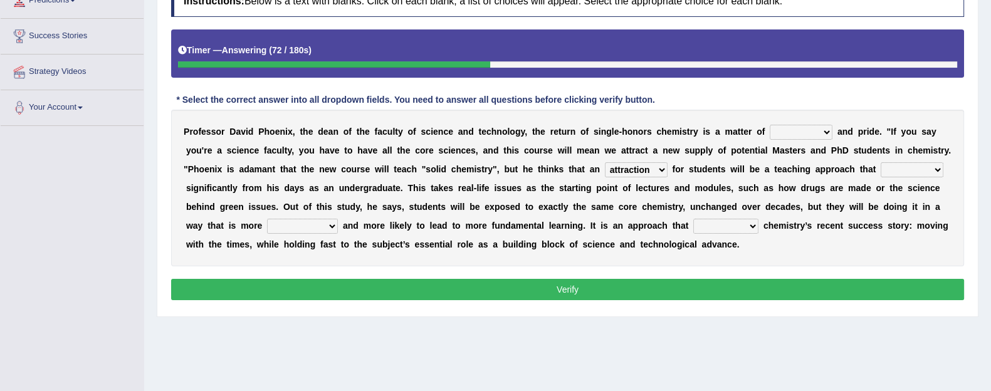
click at [605, 162] on select "attention attribute attraction attendant" at bounding box center [636, 169] width 63 height 15
click at [894, 174] on select "creates differs forms makes" at bounding box center [912, 169] width 63 height 15
select select "differs"
click at [881, 162] on select "creates differs forms makes" at bounding box center [912, 169] width 63 height 15
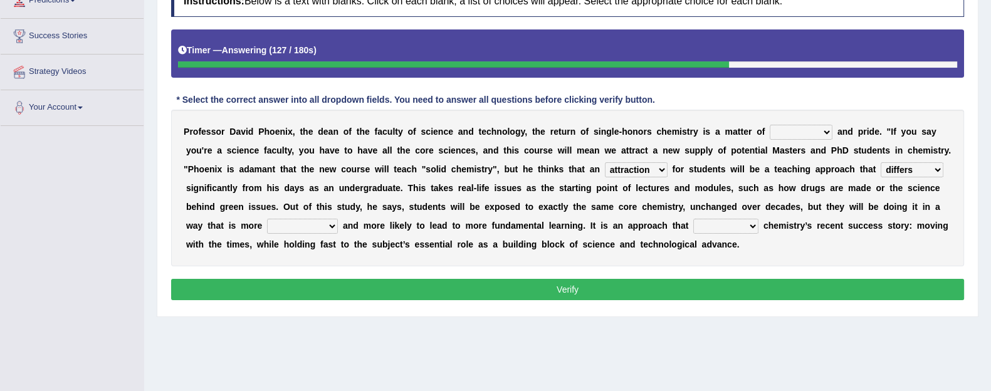
click at [290, 228] on select "encouraging involving touching engaging" at bounding box center [302, 226] width 71 height 15
select select "involving"
click at [267, 219] on select "encouraging involving touching engaging" at bounding box center [302, 226] width 71 height 15
click at [723, 221] on select "realized symbolizes contains acquires" at bounding box center [726, 226] width 65 height 15
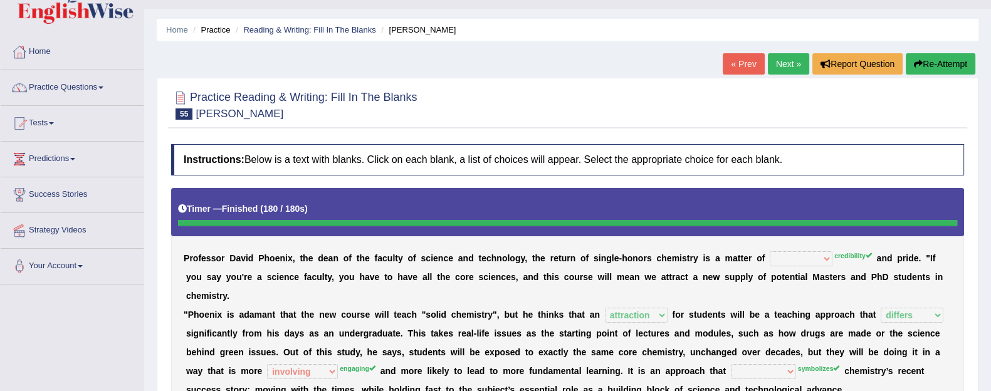
scroll to position [0, 0]
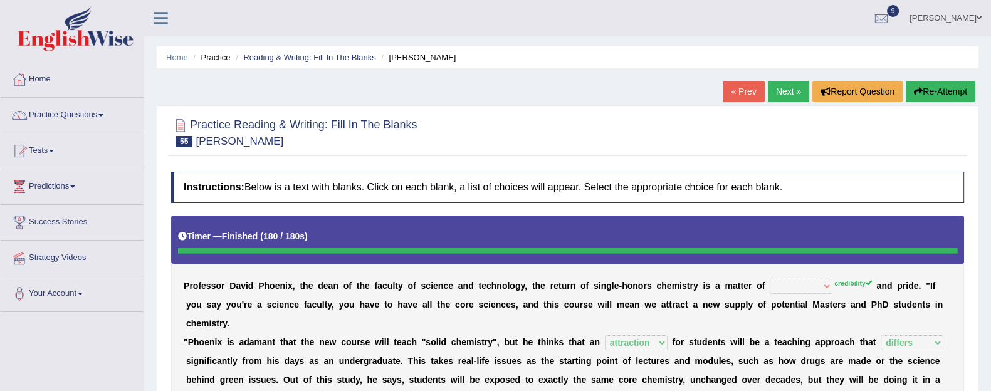
click at [925, 81] on button "Re-Attempt" at bounding box center [941, 91] width 70 height 21
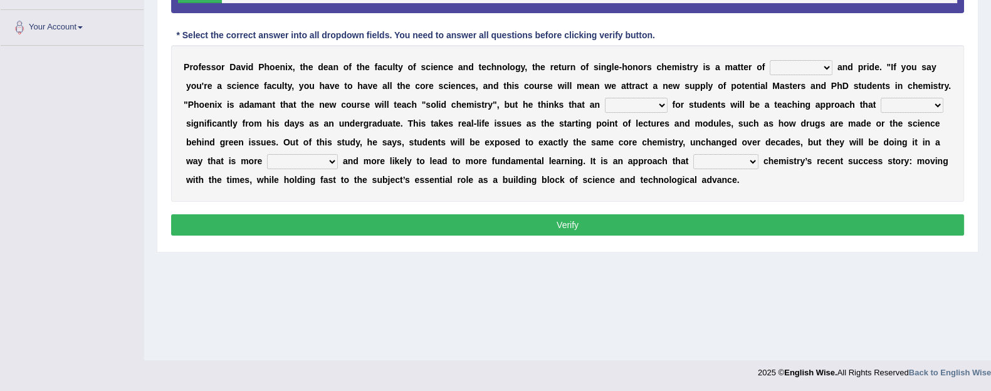
click at [792, 67] on select "credibility ability sensibility member" at bounding box center [801, 67] width 63 height 15
select select "credibility"
click at [770, 60] on select "credibility ability sensibility member" at bounding box center [801, 67] width 63 height 15
click at [613, 105] on select "attention attribute attraction attendant" at bounding box center [636, 105] width 63 height 15
select select "attraction"
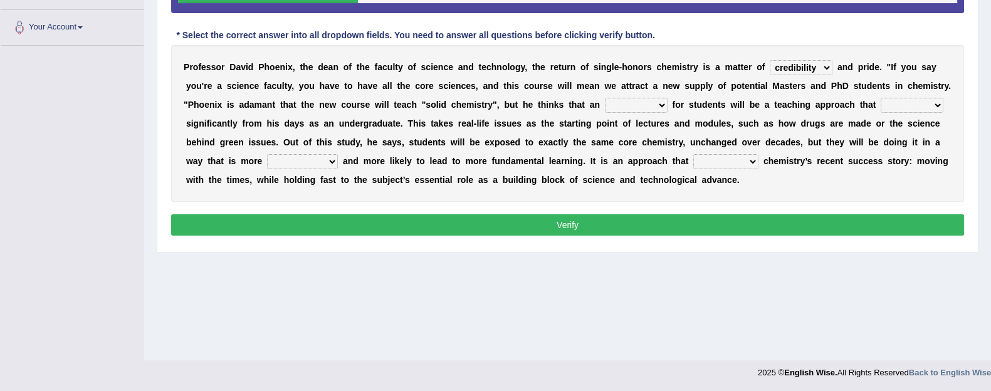
click at [605, 98] on select "attention attribute attraction attendant" at bounding box center [636, 105] width 63 height 15
click at [909, 106] on select "creates differs forms makes" at bounding box center [912, 105] width 63 height 15
select select "differs"
click at [881, 98] on select "creates differs forms makes" at bounding box center [912, 105] width 63 height 15
click at [278, 154] on select "encouraging involving touching engaging" at bounding box center [302, 161] width 71 height 15
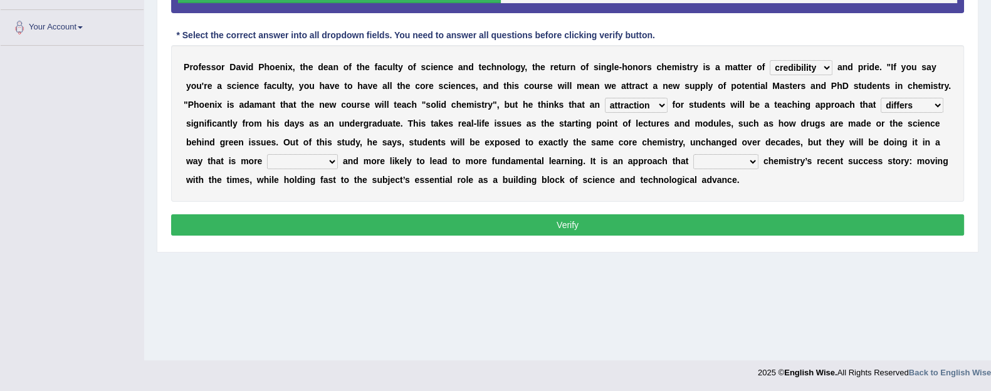
select select "engaging"
click at [267, 154] on select "encouraging involving touching engaging" at bounding box center [302, 161] width 71 height 15
click at [722, 164] on select "realized symbolizes contains acquires" at bounding box center [726, 161] width 65 height 15
select select "symbolizes"
click at [694, 154] on select "realized symbolizes contains acquires" at bounding box center [726, 161] width 65 height 15
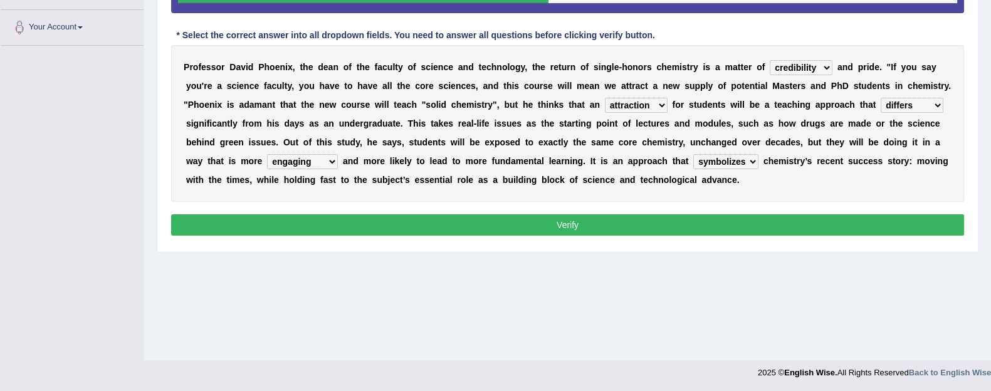
click at [696, 226] on button "Verify" at bounding box center [567, 224] width 793 height 21
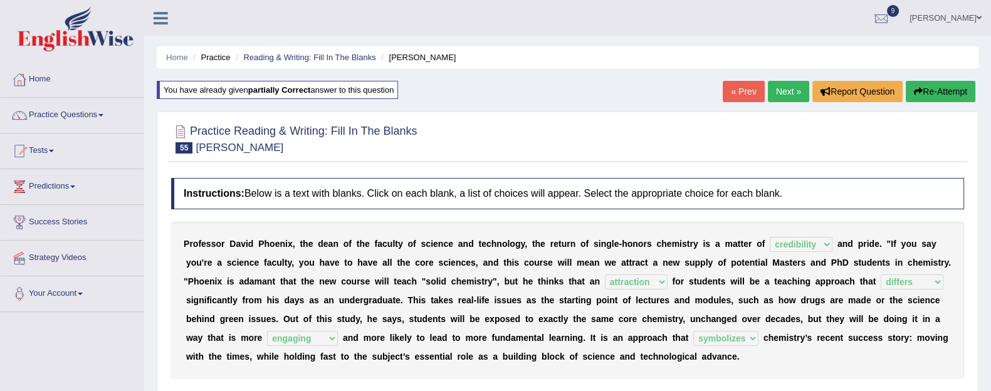
click at [781, 88] on link "Next »" at bounding box center [788, 91] width 41 height 21
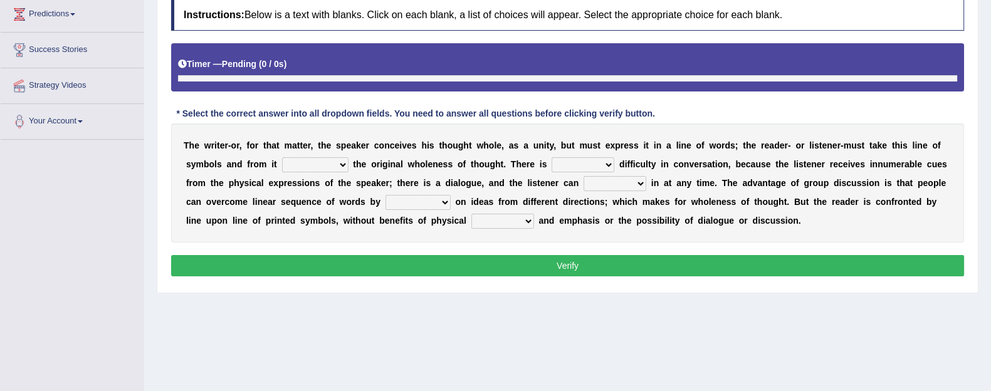
scroll to position [173, 0]
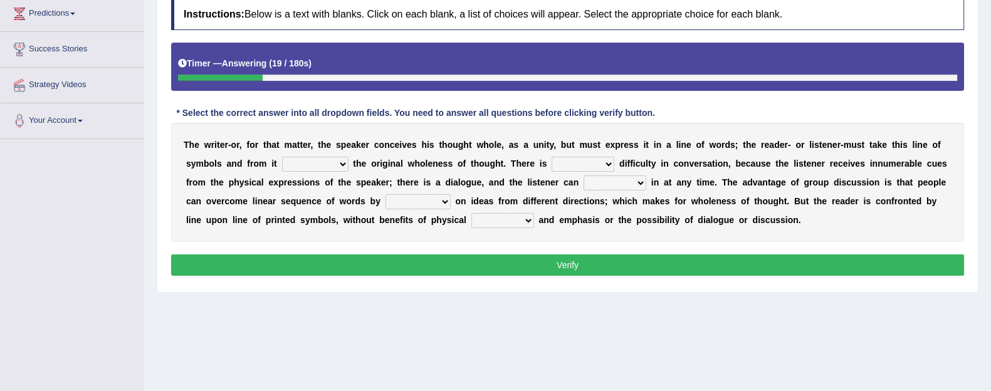
click at [322, 162] on select "respect reduce recover reconstruct" at bounding box center [315, 164] width 66 height 15
select select "reconstruct"
click at [282, 157] on select "respect reduce recover reconstruct" at bounding box center [315, 164] width 66 height 15
click at [579, 161] on select "little many few no" at bounding box center [583, 164] width 63 height 15
select select "no"
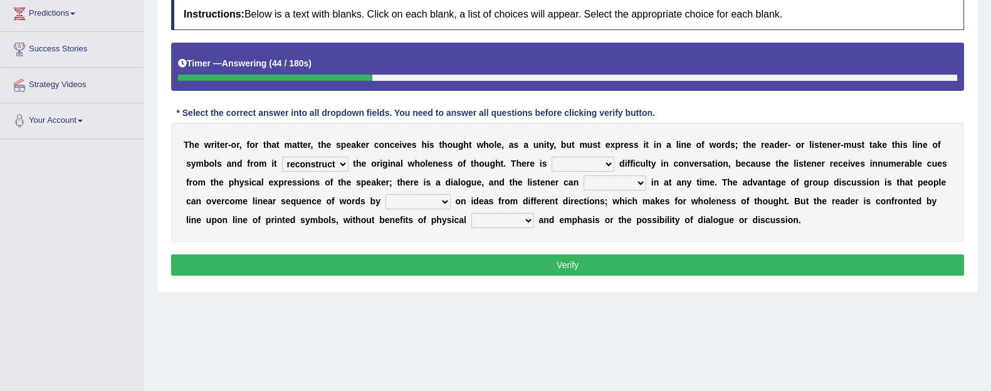
click at [553, 157] on select "little many few no" at bounding box center [583, 164] width 63 height 15
click at [596, 177] on select "get team cut intrude" at bounding box center [615, 183] width 63 height 15
select select "intrude"
click at [584, 176] on select "get team cut intrude" at bounding box center [615, 183] width 63 height 15
click at [425, 206] on select "converging spending inventing conceiving" at bounding box center [418, 201] width 65 height 15
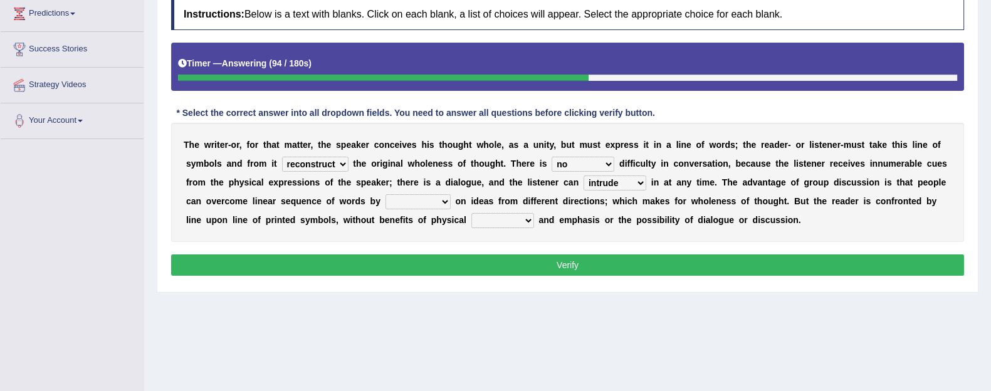
select select "conceiving"
click at [386, 194] on select "converging spending inventing conceiving" at bounding box center [418, 201] width 65 height 15
click at [489, 223] on select "title tone tune tomb" at bounding box center [503, 220] width 63 height 15
select select "tone"
click at [472, 213] on select "title tone tune tomb" at bounding box center [503, 220] width 63 height 15
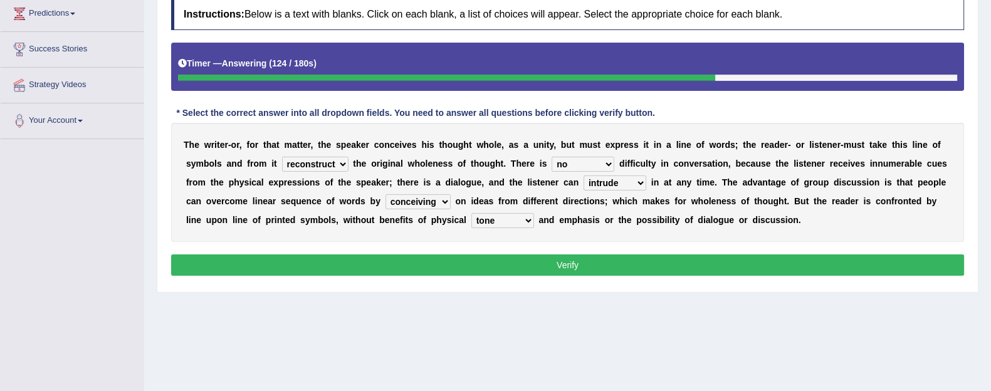
click at [506, 267] on button "Verify" at bounding box center [567, 265] width 793 height 21
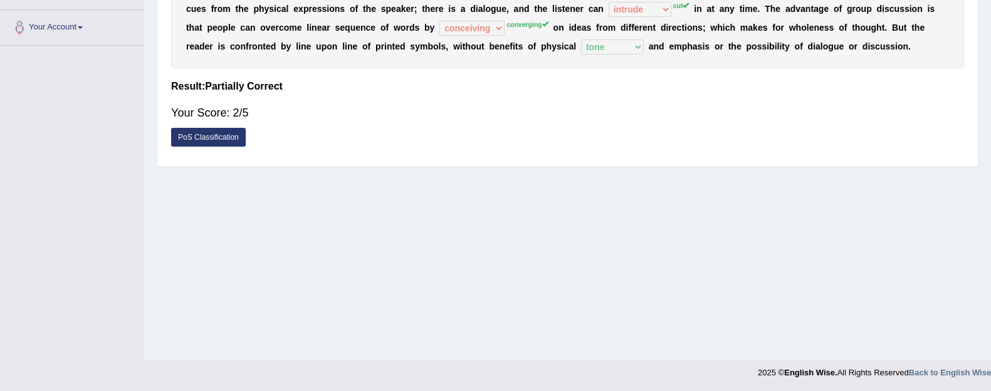
scroll to position [0, 0]
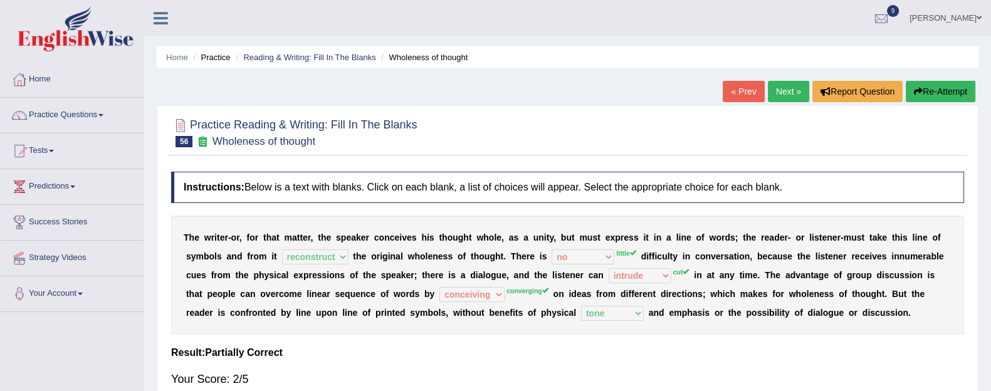
click at [936, 90] on button "Re-Attempt" at bounding box center [941, 91] width 70 height 21
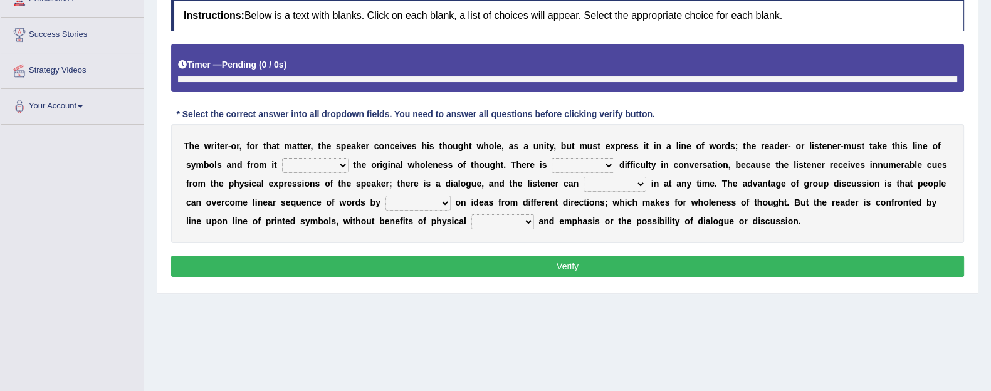
scroll to position [188, 0]
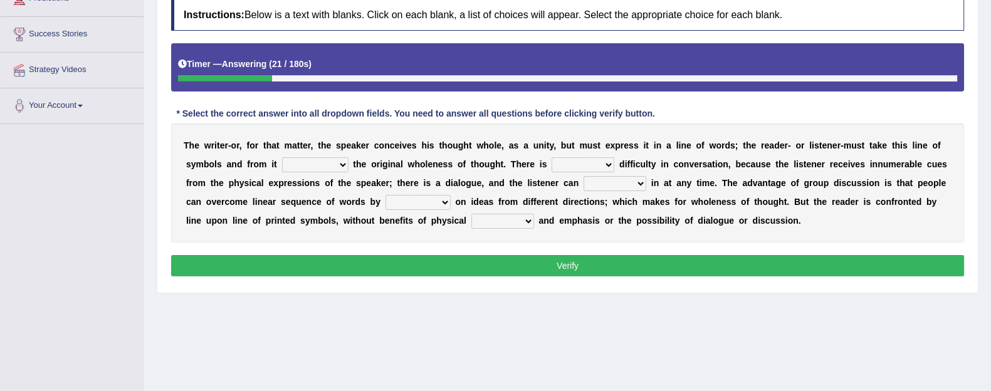
click at [288, 164] on select "respect reduce recover reconstruct" at bounding box center [315, 164] width 66 height 15
select select "reconstruct"
click at [282, 157] on select "respect reduce recover reconstruct" at bounding box center [315, 164] width 66 height 15
click at [574, 161] on select "little many few no" at bounding box center [583, 164] width 63 height 15
select select "little"
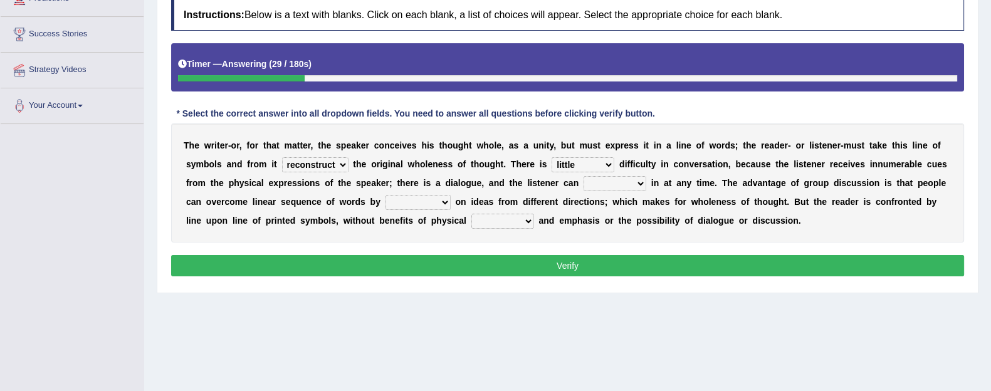
click at [553, 157] on select "little many few no" at bounding box center [583, 164] width 63 height 15
click at [618, 179] on select "get team cut intrude" at bounding box center [615, 183] width 63 height 15
select select "cut"
click at [584, 176] on select "get team cut intrude" at bounding box center [615, 183] width 63 height 15
click at [432, 201] on select "converging spending inventing conceiving" at bounding box center [418, 202] width 65 height 15
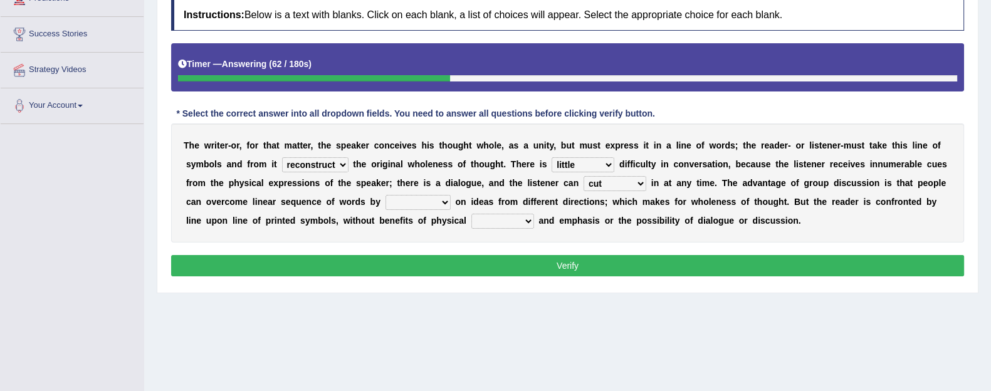
select select "conceiving"
click at [386, 195] on select "converging spending inventing conceiving" at bounding box center [418, 202] width 65 height 15
click at [499, 221] on select "title tone tune tomb" at bounding box center [503, 221] width 63 height 15
select select "title"
click at [472, 214] on select "title tone tune tomb" at bounding box center [503, 221] width 63 height 15
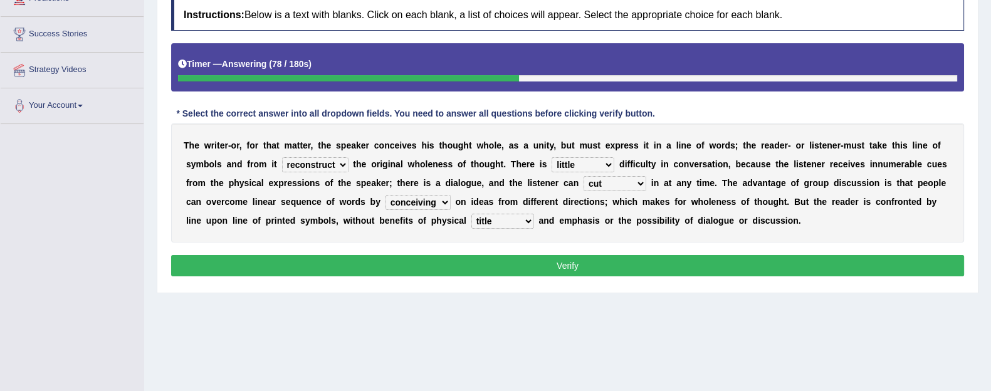
click at [495, 252] on div "Instructions: Below is a text with blanks. Click on each blank, a list of choic…" at bounding box center [568, 139] width 800 height 293
click at [498, 258] on button "Verify" at bounding box center [567, 265] width 793 height 21
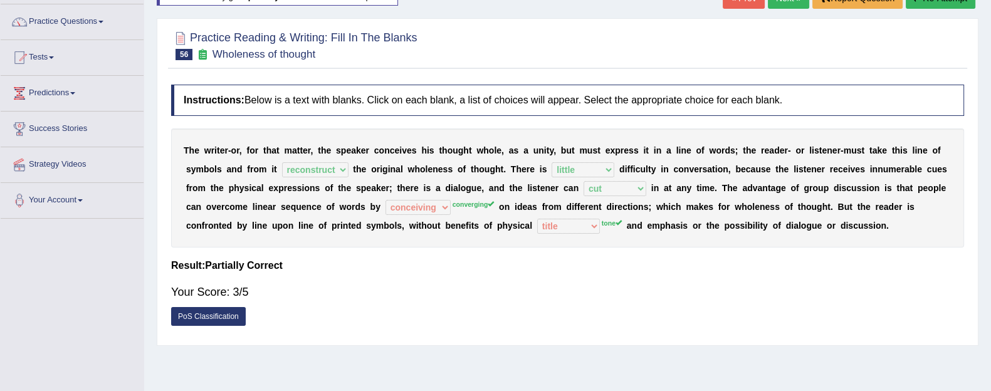
scroll to position [0, 0]
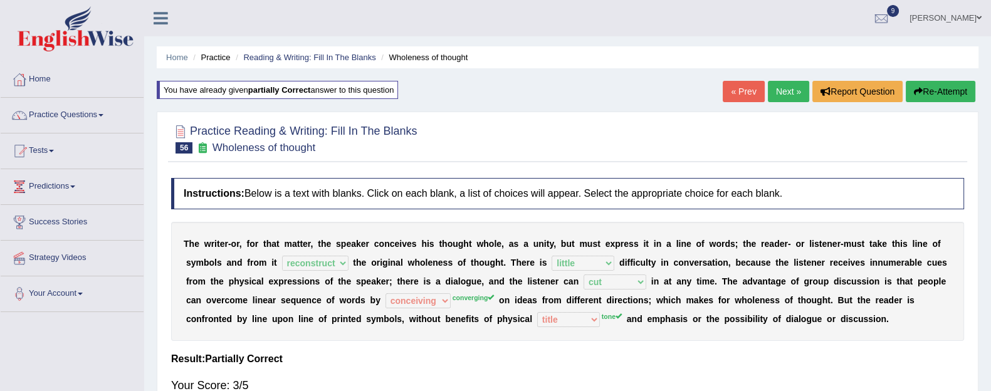
click at [785, 91] on link "Next »" at bounding box center [788, 91] width 41 height 21
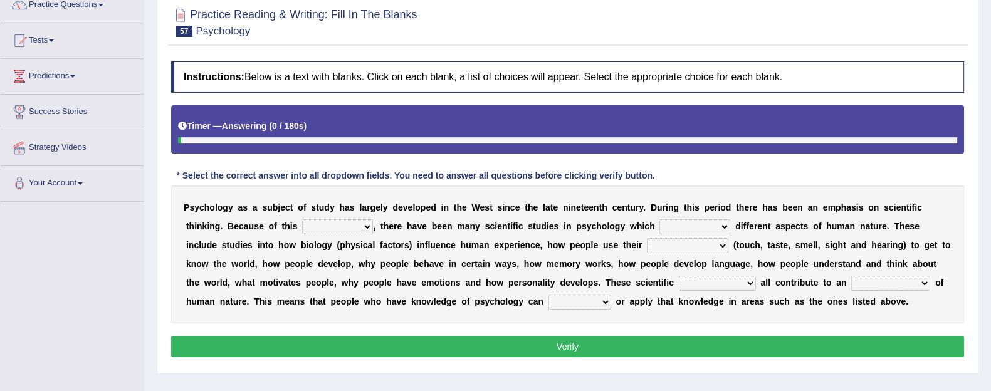
scroll to position [126, 0]
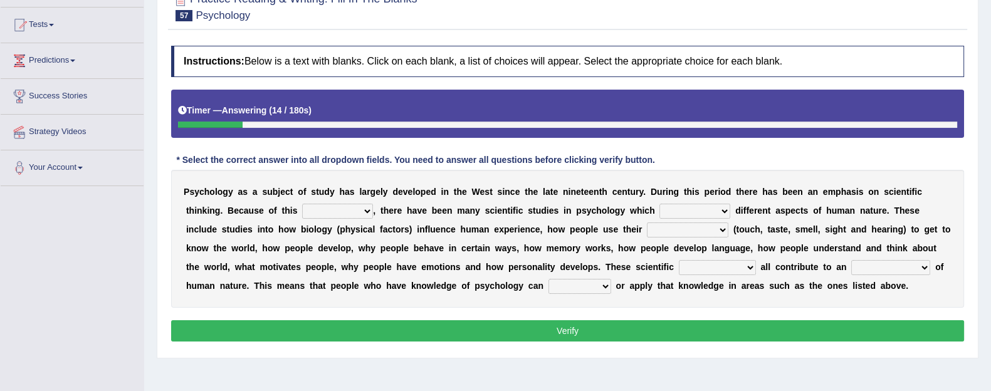
click at [332, 209] on select "emphasizing emphasize emphasized emphasis" at bounding box center [337, 211] width 71 height 15
select select "emphasis"
click at [302, 204] on select "emphasizing emphasize emphasized emphasis" at bounding box center [337, 211] width 71 height 15
click at [695, 212] on select "demonstrate explore pursuit include" at bounding box center [695, 211] width 71 height 15
select select "demonstrate"
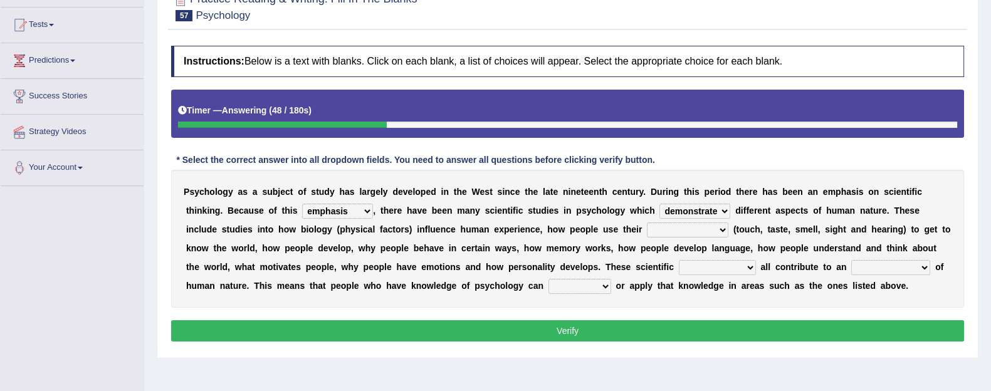
click at [660, 204] on select "demonstrate explore pursuit include" at bounding box center [695, 211] width 71 height 15
click at [681, 225] on select "feelings consciousness sensing senses" at bounding box center [688, 230] width 82 height 15
select select "senses"
click at [647, 223] on select "feelings consciousness sensing senses" at bounding box center [688, 230] width 82 height 15
click at [683, 271] on select "investigations results findings inventions" at bounding box center [717, 267] width 77 height 15
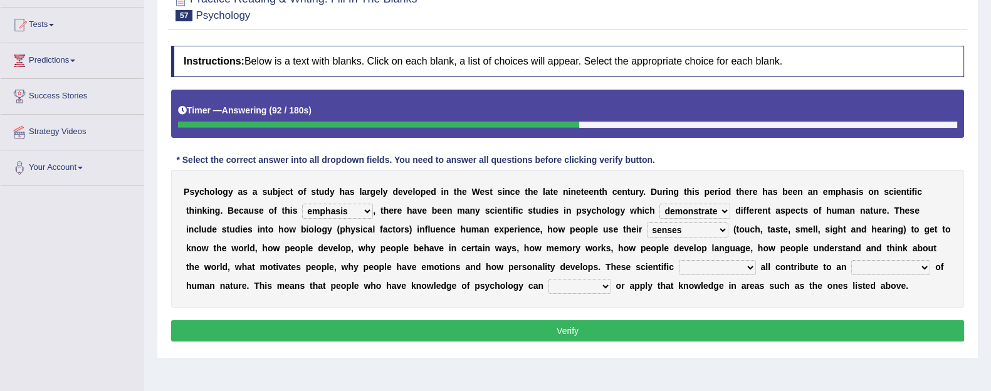
select select "results"
click at [679, 260] on select "investigations results findings inventions" at bounding box center [717, 267] width 77 height 15
click at [884, 270] on select "estimation understanding appreciation idea" at bounding box center [891, 267] width 79 height 15
select select "understanding"
click at [852, 260] on select "estimation understanding appreciation idea" at bounding box center [891, 267] width 79 height 15
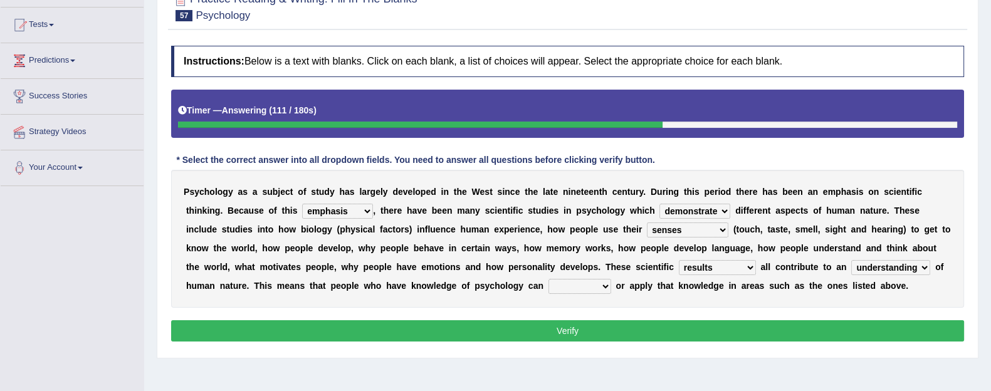
click at [605, 287] on select "use learn study find" at bounding box center [580, 286] width 63 height 15
select select "use"
click at [549, 279] on select "use learn study find" at bounding box center [580, 286] width 63 height 15
click at [709, 271] on select "investigations results findings inventions" at bounding box center [717, 267] width 77 height 15
click at [679, 260] on select "investigations results findings inventions" at bounding box center [717, 267] width 77 height 15
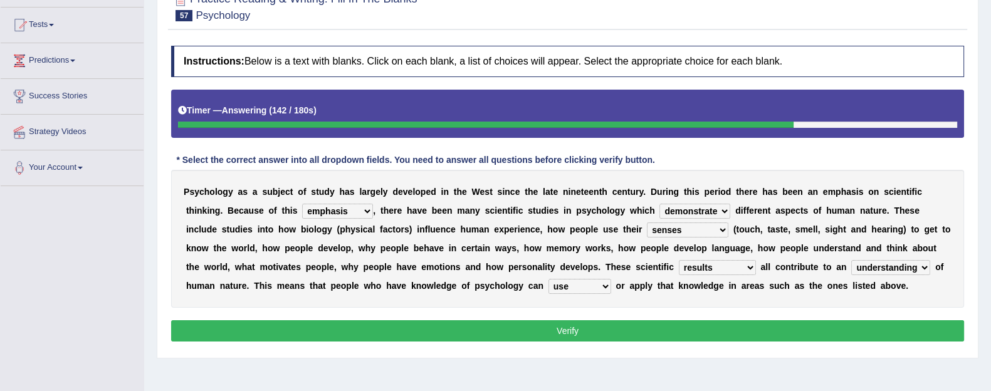
click at [706, 322] on button "Verify" at bounding box center [567, 330] width 793 height 21
